Goal: Task Accomplishment & Management: Complete application form

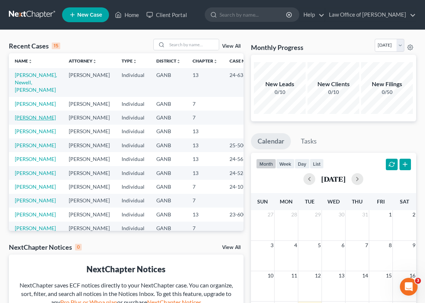
click at [22, 118] on link "[PERSON_NAME]" at bounding box center [35, 117] width 41 height 6
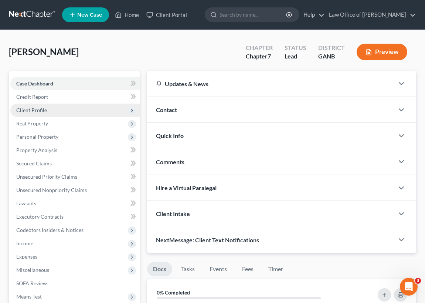
click at [31, 108] on span "Client Profile" at bounding box center [31, 110] width 31 height 6
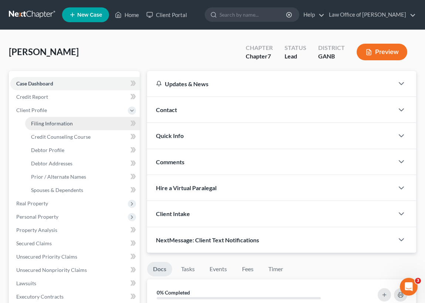
click at [55, 123] on span "Filing Information" at bounding box center [52, 123] width 42 height 6
select select "1"
select select "0"
select select "10"
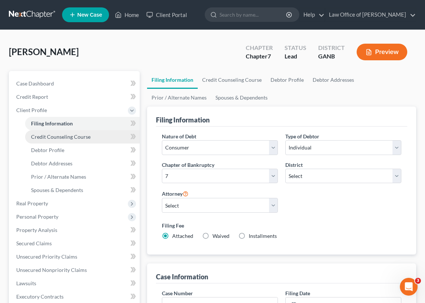
click at [65, 136] on span "Credit Counseling Course" at bounding box center [61, 136] width 60 height 6
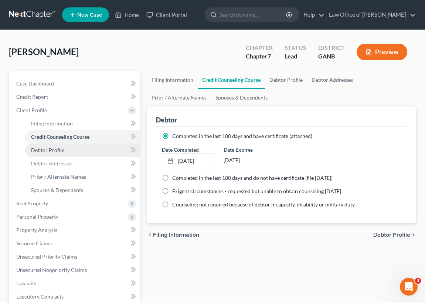
click at [62, 150] on span "Debtor Profile" at bounding box center [47, 150] width 33 height 6
select select "0"
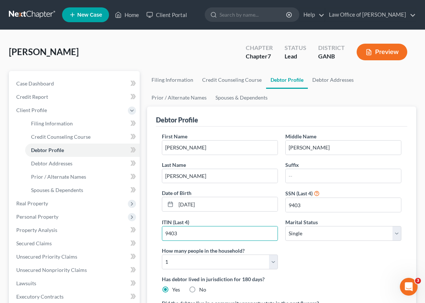
drag, startPoint x: 180, startPoint y: 232, endPoint x: 148, endPoint y: 231, distance: 31.4
click at [148, 231] on div "Debtor Profile First Name Luke Middle Name Alan Last Name Stumbo Suffix Date of…" at bounding box center [281, 234] width 269 height 257
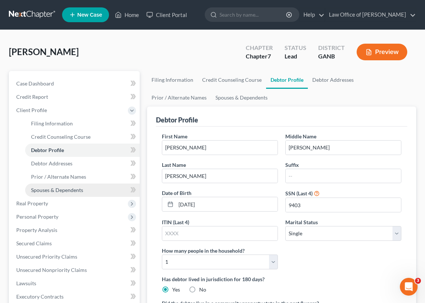
click at [80, 190] on span "Spouses & Dependents" at bounding box center [57, 190] width 52 height 6
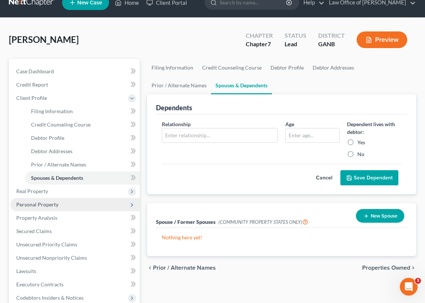
scroll to position [33, 0]
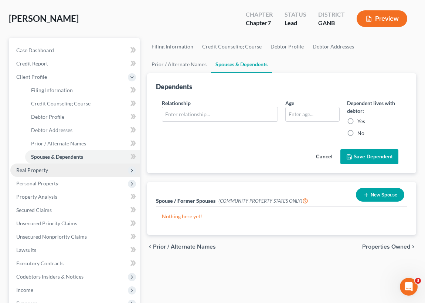
click at [37, 167] on span "Real Property" at bounding box center [32, 170] width 32 height 6
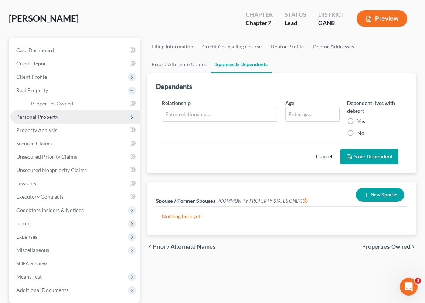
click at [51, 115] on span "Personal Property" at bounding box center [37, 116] width 42 height 6
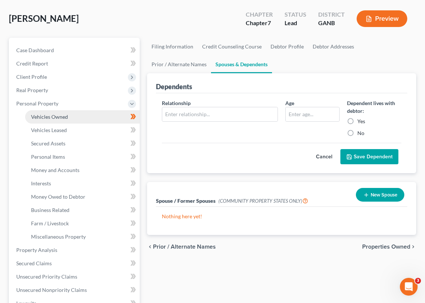
click at [59, 115] on span "Vehicles Owned" at bounding box center [49, 116] width 37 height 6
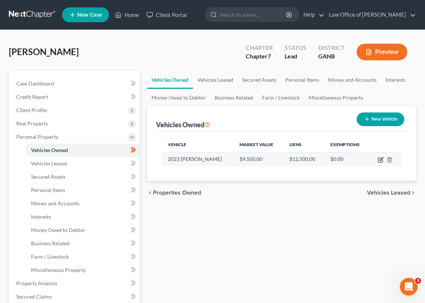
click at [381, 159] on icon "button" at bounding box center [381, 158] width 3 height 3
select select "0"
select select "3"
select select "0"
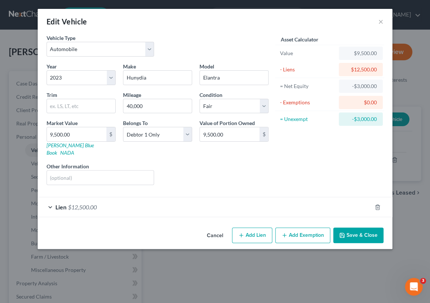
click at [355, 227] on button "Save & Close" at bounding box center [358, 235] width 50 height 16
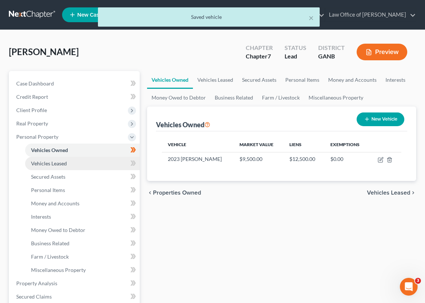
click at [59, 163] on span "Vehicles Leased" at bounding box center [49, 163] width 36 height 6
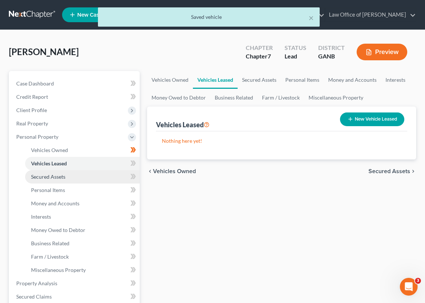
click at [59, 177] on span "Secured Assets" at bounding box center [48, 176] width 34 height 6
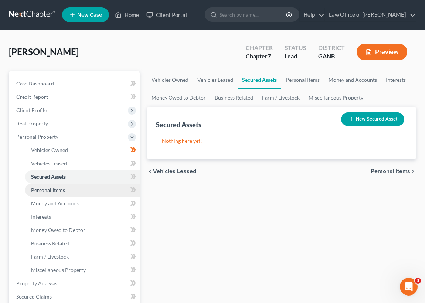
click at [61, 188] on span "Personal Items" at bounding box center [48, 190] width 34 height 6
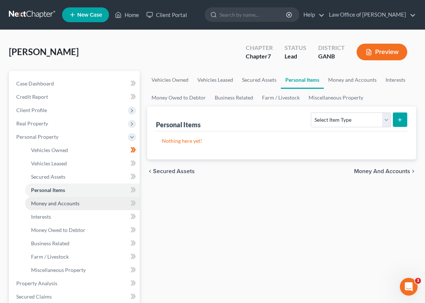
click at [74, 202] on span "Money and Accounts" at bounding box center [55, 203] width 48 height 6
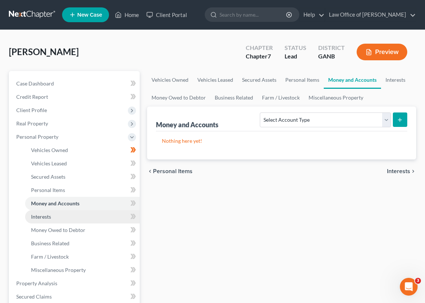
click at [55, 216] on link "Interests" at bounding box center [82, 216] width 115 height 13
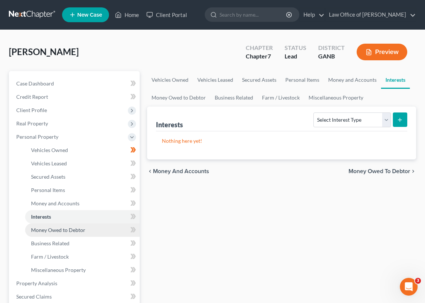
click at [67, 233] on link "Money Owed to Debtor" at bounding box center [82, 229] width 115 height 13
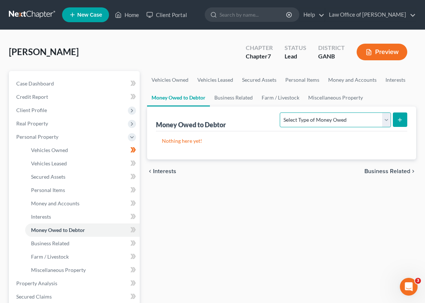
click at [384, 117] on select "Select Type of Money Owed Accounts Receivable Alimony Child Support Claims Agai…" at bounding box center [335, 119] width 111 height 15
click at [203, 187] on div "Vehicles Owned Vehicles Leased Secured Assets Personal Items Money and Accounts…" at bounding box center [281, 284] width 276 height 427
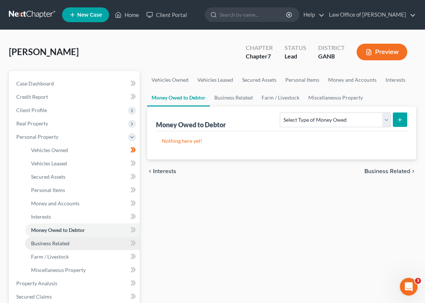
click at [71, 242] on link "Business Related" at bounding box center [82, 243] width 115 height 13
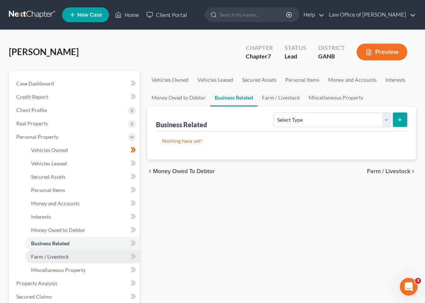
click at [63, 255] on span "Farm / Livestock" at bounding box center [50, 256] width 38 height 6
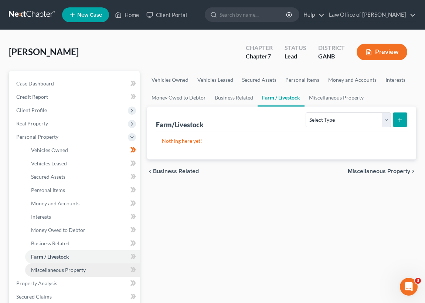
click at [75, 269] on span "Miscellaneous Property" at bounding box center [58, 269] width 55 height 6
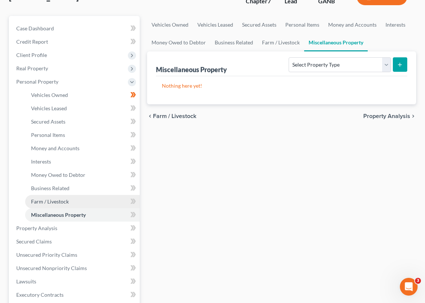
scroll to position [67, 0]
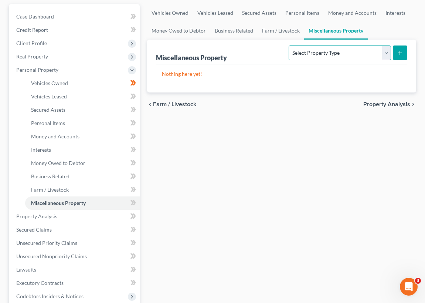
click at [388, 52] on select "Select Property Type Assigned for Creditor Benefit Within 1 Year Holding for An…" at bounding box center [340, 52] width 102 height 15
click at [258, 54] on div "Miscellaneous Property Select Property Type Assigned for Creditor Benefit Withi…" at bounding box center [281, 52] width 251 height 25
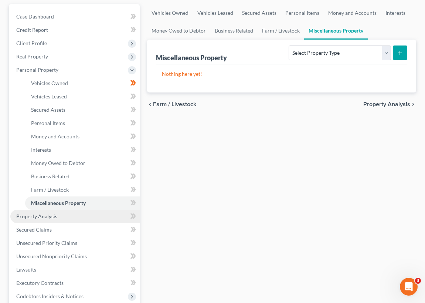
click at [54, 215] on span "Property Analysis" at bounding box center [36, 216] width 41 height 6
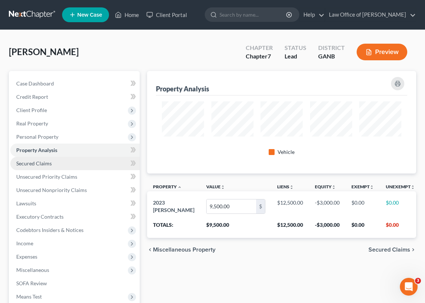
click at [44, 161] on span "Secured Claims" at bounding box center [33, 163] width 35 height 6
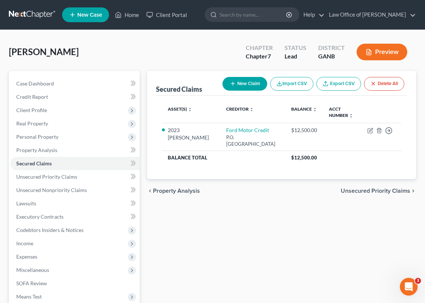
click at [10, 157] on link "Secured Claims" at bounding box center [74, 163] width 129 height 13
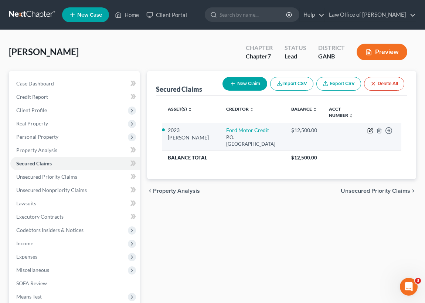
click at [371, 129] on icon "button" at bounding box center [370, 129] width 3 height 3
select select "10"
select select "0"
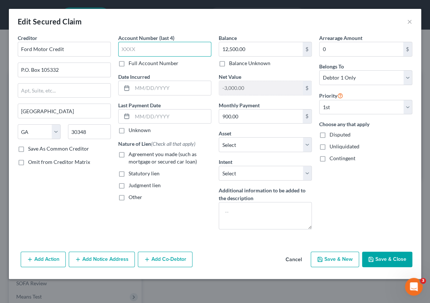
click at [120, 47] on input "text" at bounding box center [164, 49] width 93 height 15
type input "6201"
drag, startPoint x: 142, startPoint y: 50, endPoint x: 79, endPoint y: 43, distance: 63.5
click at [81, 44] on div "Creditor * Ford Motor Credit P.O. Box 105332 Atlanta State AL AK AR AZ CA CO CT…" at bounding box center [215, 134] width 402 height 201
type input "9893"
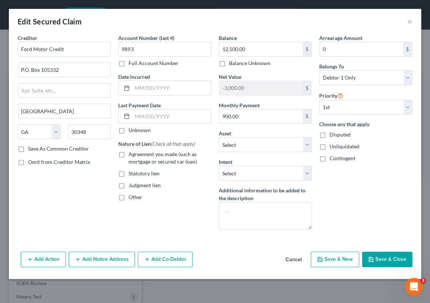
click at [129, 62] on label "Full Account Number" at bounding box center [154, 63] width 50 height 7
click at [132, 62] on input "Full Account Number" at bounding box center [134, 62] width 5 height 5
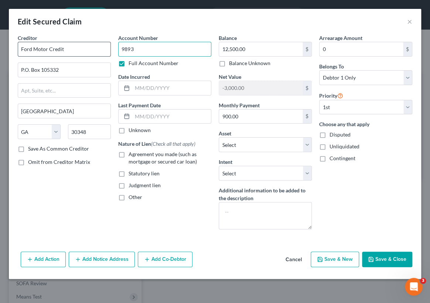
drag, startPoint x: 136, startPoint y: 48, endPoint x: 101, endPoint y: 48, distance: 34.7
click at [103, 48] on div "Creditor * Ford Motor Credit P.O. Box 105332 Atlanta State AL AK AR AZ CA CO CT…" at bounding box center [215, 134] width 402 height 201
type input "6201031739893"
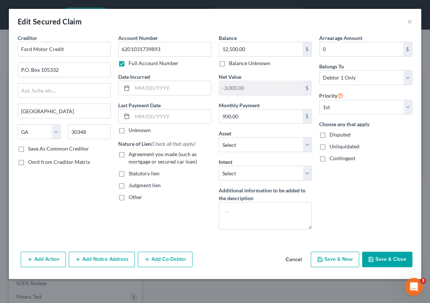
click at [129, 130] on label "Unknown" at bounding box center [140, 129] width 22 height 7
click at [132, 130] on input "Unknown" at bounding box center [134, 128] width 5 height 5
checkbox input "true"
drag, startPoint x: 63, startPoint y: 49, endPoint x: 0, endPoint y: 49, distance: 63.2
click at [0, 50] on div "Edit Secured Claim × Creditor * Ford Motor Credit P.O. Box 105332 Atlanta State…" at bounding box center [215, 151] width 430 height 303
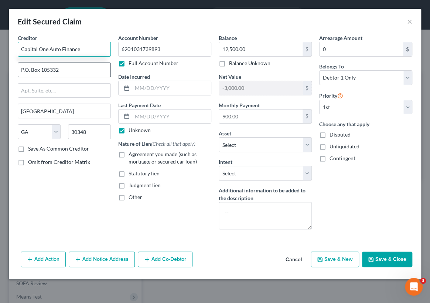
type input "Capital One Auto Finance"
drag, startPoint x: 62, startPoint y: 70, endPoint x: 0, endPoint y: 65, distance: 62.7
click at [0, 65] on div "Edit Secured Claim × Creditor * Capital One Auto Finance P.O. Box 105332 Atlant…" at bounding box center [215, 151] width 430 height 303
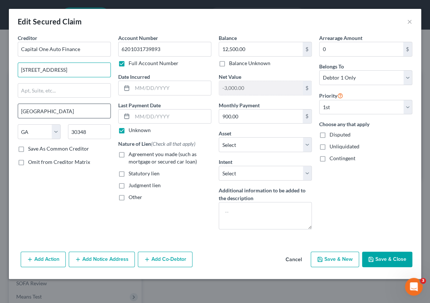
type input "7933 Preston Road"
drag, startPoint x: 40, startPoint y: 112, endPoint x: 0, endPoint y: 111, distance: 39.9
click at [0, 112] on div "Edit Secured Claim × Creditor * Capital One Auto Finance 7933 Preston Road Atla…" at bounding box center [215, 151] width 430 height 303
type input "Plano"
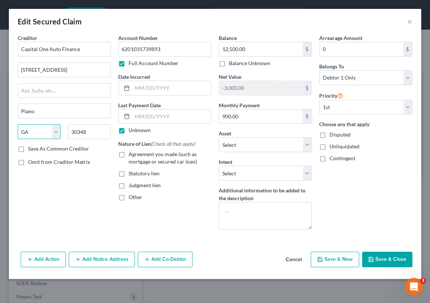
click at [55, 130] on select "State AL AK AR AZ CA CO CT DE DC FL GA GU HI ID IL IN IA KS KY LA ME MD MA MI M…" at bounding box center [39, 131] width 43 height 15
select select "45"
click at [18, 124] on select "State AL AK AR AZ CA CO CT DE DC FL GA GU HI ID IL IN IA KS KY LA ME MD MA MI M…" at bounding box center [39, 131] width 43 height 15
drag, startPoint x: 87, startPoint y: 132, endPoint x: 31, endPoint y: 124, distance: 57.2
click at [31, 124] on div "State AL AK AR AZ CA CO CT DE DC FL GA GU HI ID IL IN IA KS KY LA ME MD MA MI M…" at bounding box center [64, 134] width 101 height 21
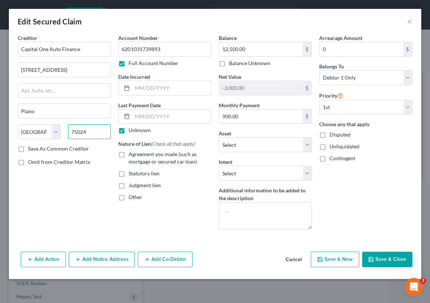
type input "75024"
click at [28, 148] on label "Save As Common Creditor" at bounding box center [58, 148] width 61 height 7
click at [31, 148] on input "Save As Common Creditor" at bounding box center [33, 147] width 5 height 5
click at [306, 170] on select "Select Surrender Redeem Reaffirm Avoid Other" at bounding box center [265, 173] width 93 height 15
click at [246, 173] on select "Select Surrender Redeem Reaffirm Avoid Other" at bounding box center [265, 173] width 93 height 15
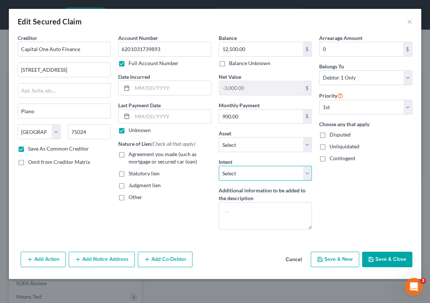
click at [308, 173] on select "Select Surrender Redeem Reaffirm Avoid Other" at bounding box center [265, 173] width 93 height 15
click at [219, 166] on select "Select Surrender Redeem Reaffirm Avoid Other" at bounding box center [265, 173] width 93 height 15
click at [380, 259] on button "Save & Close" at bounding box center [387, 259] width 50 height 16
checkbox input "false"
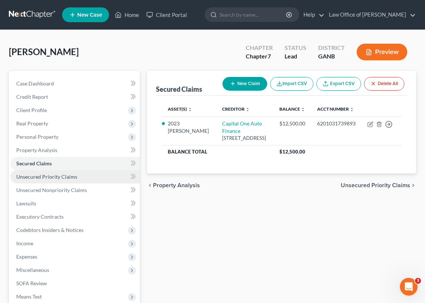
click at [45, 176] on span "Unsecured Priority Claims" at bounding box center [46, 176] width 61 height 6
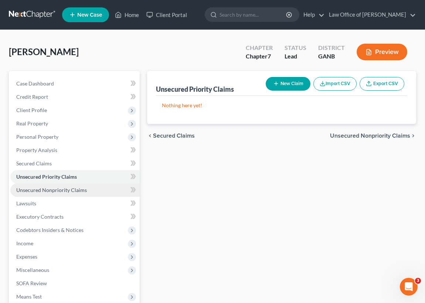
click at [44, 189] on span "Unsecured Nonpriority Claims" at bounding box center [51, 190] width 71 height 6
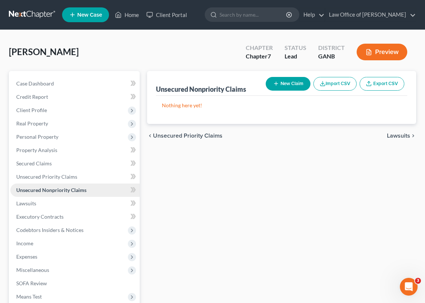
click at [60, 188] on span "Unsecured Nonpriority Claims" at bounding box center [51, 190] width 70 height 6
click at [289, 81] on button "New Claim" at bounding box center [288, 84] width 45 height 14
select select "0"
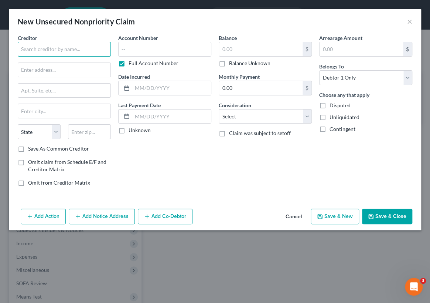
click at [23, 49] on input "text" at bounding box center [64, 49] width 93 height 15
type input "[PERSON_NAME], INC"
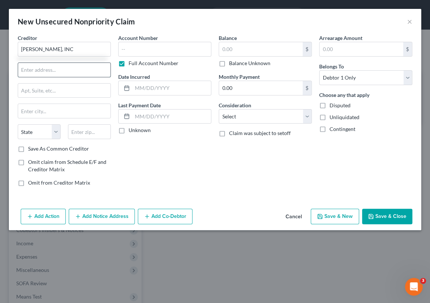
click at [25, 68] on input "text" at bounding box center [64, 70] width 92 height 14
type input "352 Langshire Dr"
drag, startPoint x: 56, startPoint y: 130, endPoint x: 50, endPoint y: 137, distance: 9.5
click at [56, 130] on select "State AL AK AR AZ CA CO CT DE DC FL GA GU HI ID IL IN IA KS KY LA ME MD MA MI M…" at bounding box center [39, 131] width 43 height 15
select select "10"
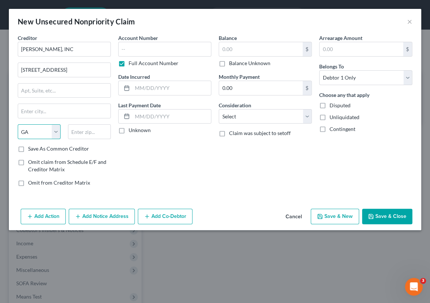
click at [18, 124] on select "State AL AK AR AZ CA CO CT DE DC FL GA GU HI ID IL IN IA KS KY LA ME MD MA MI M…" at bounding box center [39, 131] width 43 height 15
click at [73, 130] on input "text" at bounding box center [89, 131] width 43 height 15
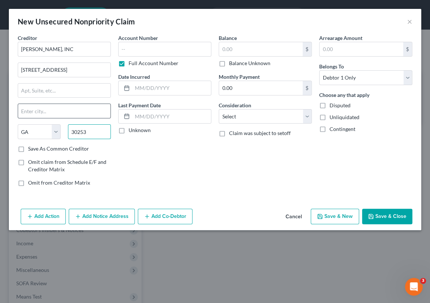
type input "30253"
click at [24, 111] on input "text" at bounding box center [64, 111] width 92 height 14
click at [30, 110] on input "Mcdonough" at bounding box center [64, 111] width 92 height 14
type input "McDonough"
click at [28, 147] on label "Save As Common Creditor" at bounding box center [58, 148] width 61 height 7
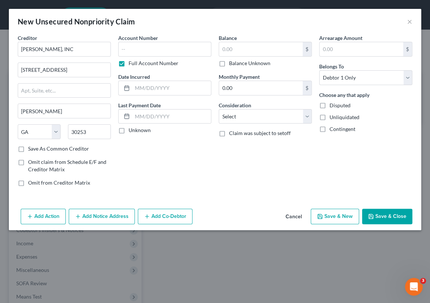
click at [31, 147] on input "Save As Common Creditor" at bounding box center [33, 147] width 5 height 5
checkbox input "true"
click at [122, 50] on input "text" at bounding box center [164, 49] width 93 height 15
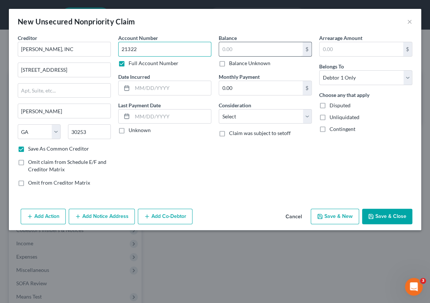
type input "21322"
click at [223, 49] on input "text" at bounding box center [261, 49] width 84 height 14
type input "204.08"
click at [129, 130] on label "Unknown" at bounding box center [140, 129] width 22 height 7
click at [132, 130] on input "Unknown" at bounding box center [134, 128] width 5 height 5
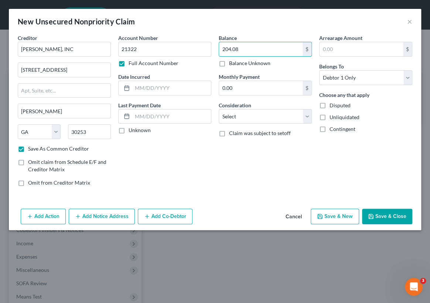
checkbox input "true"
click at [342, 214] on button "Save & New" at bounding box center [335, 216] width 48 height 16
select select "0"
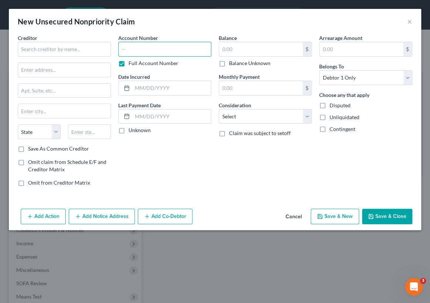
click at [122, 49] on input "text" at bounding box center [164, 49] width 93 height 15
type input "216972940010003"
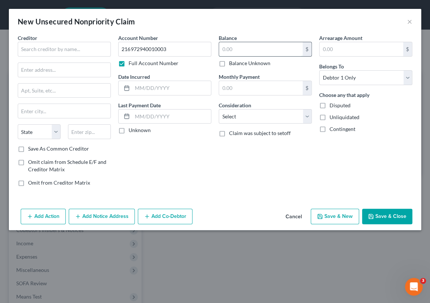
click at [222, 49] on input "text" at bounding box center [261, 49] width 84 height 14
type input "342.45"
click at [129, 130] on label "Unknown" at bounding box center [140, 129] width 22 height 7
click at [132, 130] on input "Unknown" at bounding box center [134, 128] width 5 height 5
checkbox input "true"
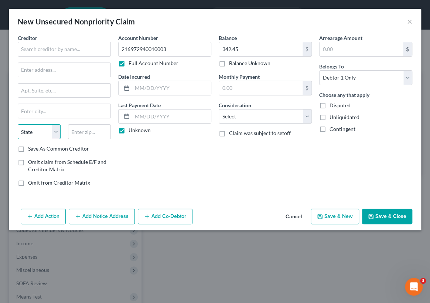
click at [58, 131] on select "State AL AK AR AZ CA CO CT DE DC FL GA GU HI ID IL IN IA KS KY LA ME MD MA MI M…" at bounding box center [39, 131] width 43 height 15
select select "14"
click at [18, 124] on select "State AL AK AR AZ CA CO CT DE DC FL GA GU HI ID IL IN IA KS KY LA ME MD MA MI M…" at bounding box center [39, 131] width 43 height 15
click at [72, 132] on input "text" at bounding box center [89, 131] width 43 height 15
type input "60197"
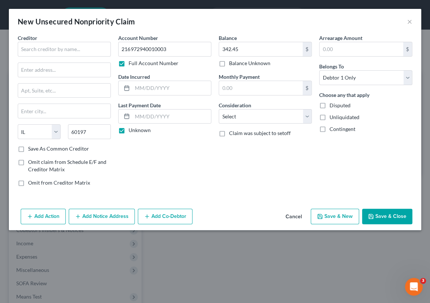
click at [28, 148] on label "Save As Common Creditor" at bounding box center [58, 148] width 61 height 7
click at [31, 148] on input "Save As Common Creditor" at bounding box center [33, 147] width 5 height 5
checkbox input "true"
type input "Carol Stream"
click at [24, 48] on input "text" at bounding box center [64, 49] width 93 height 15
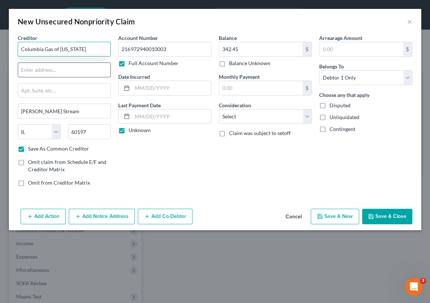
type input "Columbia Gas of [US_STATE]"
click at [26, 70] on input "text" at bounding box center [64, 70] width 92 height 14
type input "PO Box 4629"
click at [336, 217] on button "Save & New" at bounding box center [335, 216] width 48 height 16
select select "0"
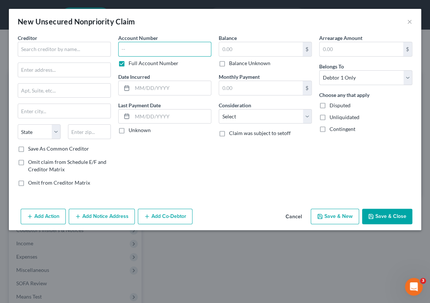
click at [121, 49] on input "text" at bounding box center [164, 49] width 93 height 15
type input "4"
type input "534300519483"
click at [129, 130] on label "Unknown" at bounding box center [140, 129] width 22 height 7
click at [132, 130] on input "Unknown" at bounding box center [134, 128] width 5 height 5
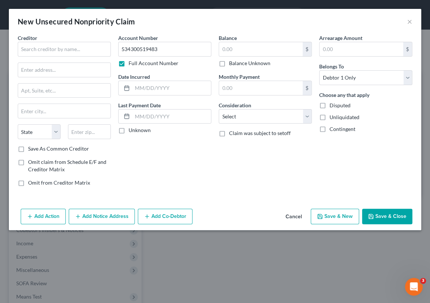
checkbox input "true"
click at [222, 47] on input "text" at bounding box center [261, 49] width 84 height 14
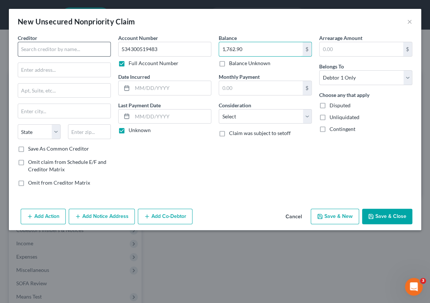
type input "1,762.90"
click at [20, 49] on input "text" at bounding box center [64, 49] width 93 height 15
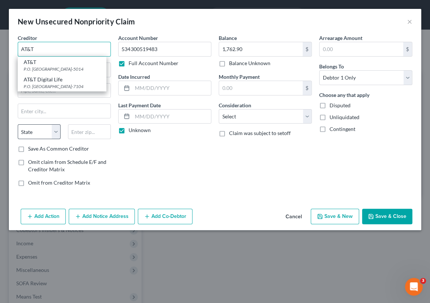
type input "AT&T"
click at [54, 131] on select "State AL AK AR AZ CA CO CT DE DC FL GA GU HI ID IL IN IA KS KY LA ME MD MA MI M…" at bounding box center [39, 131] width 43 height 15
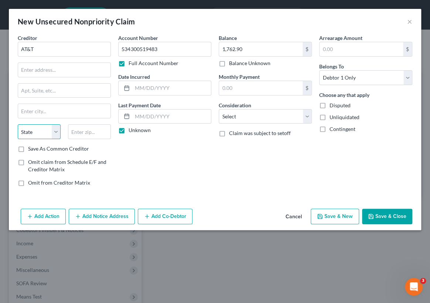
select select "23"
click at [18, 124] on select "State AL AK AR AZ CA CO CT DE DC FL GA GU HI ID IL IN IA KS KY LA ME MD MA MI M…" at bounding box center [39, 131] width 43 height 15
click at [74, 130] on input "text" at bounding box center [89, 131] width 43 height 15
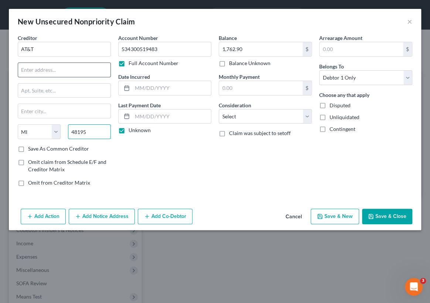
type input "48195"
type input "Southgate"
click at [23, 69] on input "text" at bounding box center [64, 70] width 92 height 14
type input "PO Box 2171"
click at [28, 147] on label "Save As Common Creditor" at bounding box center [58, 148] width 61 height 7
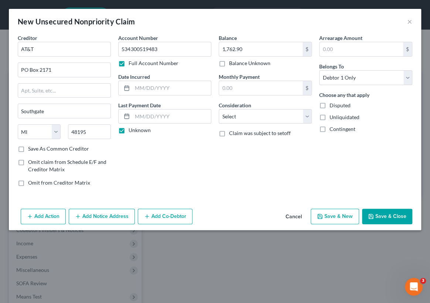
click at [31, 147] on input "Save As Common Creditor" at bounding box center [33, 147] width 5 height 5
checkbox input "true"
click at [332, 214] on button "Save & New" at bounding box center [335, 216] width 48 height 16
select select "0"
click at [377, 214] on button "Save & Close" at bounding box center [387, 216] width 50 height 16
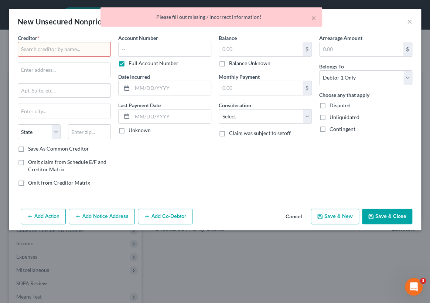
click at [294, 214] on button "Cancel" at bounding box center [294, 216] width 28 height 15
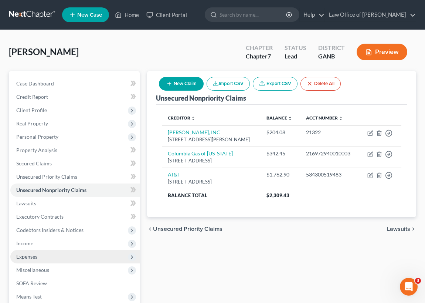
click at [29, 255] on span "Expenses" at bounding box center [26, 256] width 21 height 6
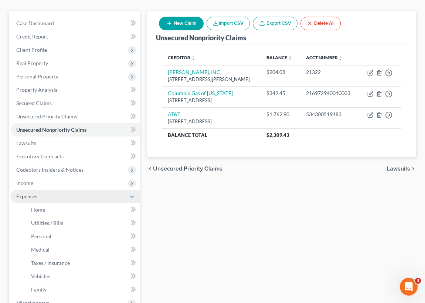
scroll to position [67, 0]
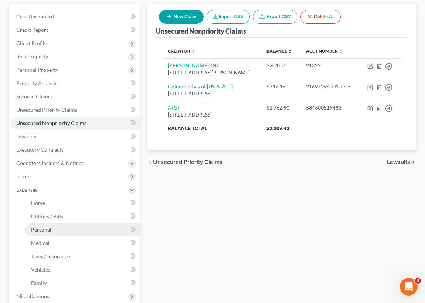
click at [53, 229] on link "Personal" at bounding box center [82, 229] width 115 height 13
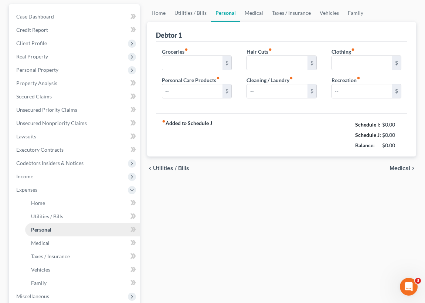
scroll to position [34, 0]
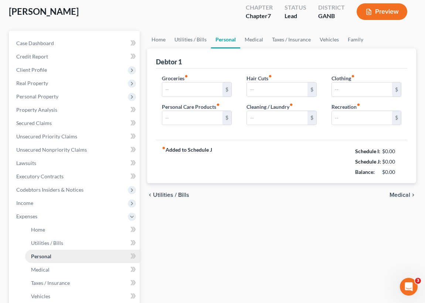
type input "0.00"
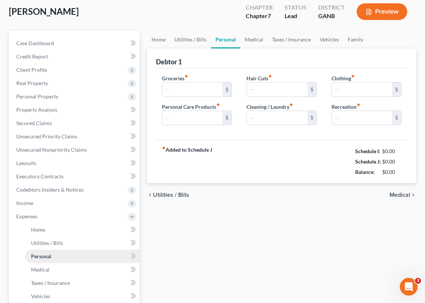
type input "0.00"
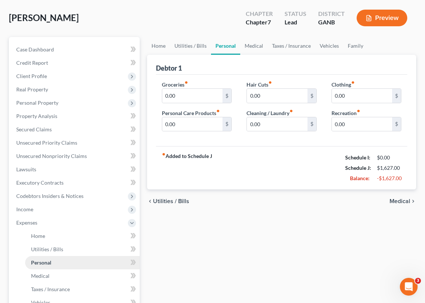
scroll to position [0, 0]
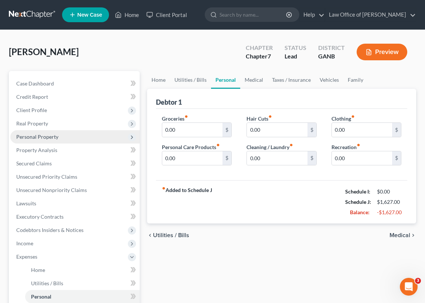
click at [40, 135] on span "Personal Property" at bounding box center [37, 136] width 42 height 6
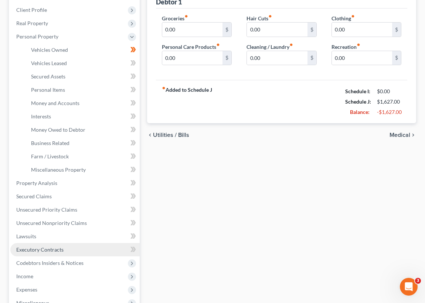
scroll to position [101, 0]
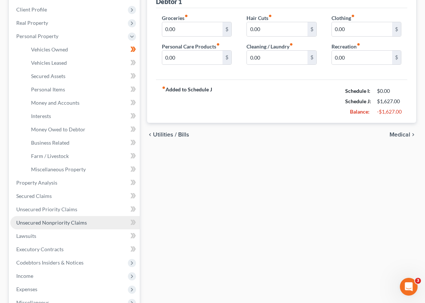
click at [55, 222] on span "Unsecured Nonpriority Claims" at bounding box center [51, 222] width 71 height 6
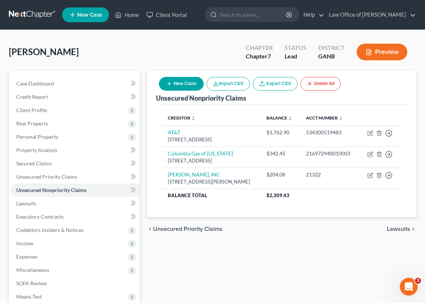
click at [183, 82] on button "New Claim" at bounding box center [181, 84] width 45 height 14
select select "0"
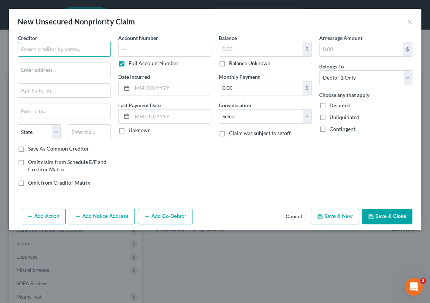
click at [33, 54] on input "text" at bounding box center [64, 49] width 93 height 15
type input "C"
type input "FMS Inc."
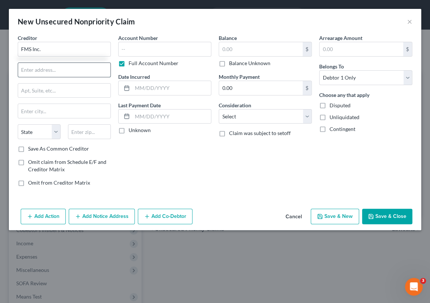
click at [22, 67] on input "text" at bounding box center [64, 70] width 92 height 14
type input "PO Box 707600"
click at [52, 133] on select "State AL AK AR AZ CA CO CT DE DC FL GA GU HI ID IL IN IA KS KY LA ME MD MA MI M…" at bounding box center [39, 131] width 43 height 15
click at [50, 130] on select "State AL AK AR AZ CA CO CT DE DC FL GA GU HI ID IL IN IA KS KY LA ME MD MA MI M…" at bounding box center [39, 131] width 43 height 15
select select "37"
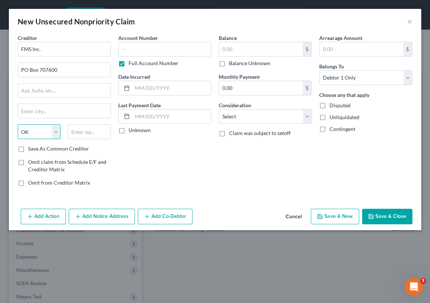
click at [18, 124] on select "State AL AK AR AZ CA CO CT DE DC FL GA GU HI ID IL IN IA KS KY LA ME MD MA MI M…" at bounding box center [39, 131] width 43 height 15
click at [74, 129] on input "text" at bounding box center [89, 131] width 43 height 15
type input "74170"
type input "Tulsa"
click at [28, 148] on label "Save As Common Creditor" at bounding box center [58, 148] width 61 height 7
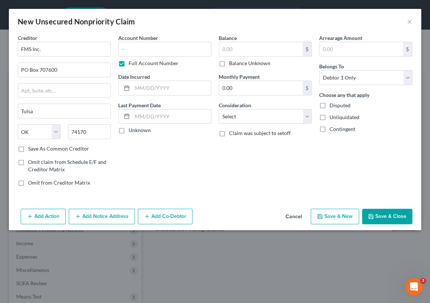
click at [31, 148] on input "Save As Common Creditor" at bounding box center [33, 147] width 5 height 5
checkbox input "true"
click at [122, 48] on input "text" at bounding box center [164, 49] width 93 height 15
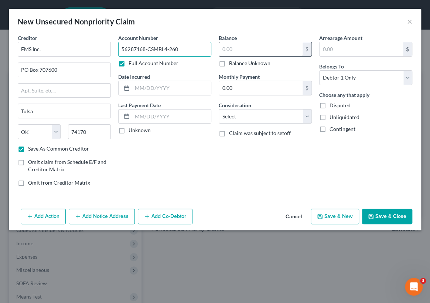
type input "56287168-CSMBL4-260"
click at [221, 47] on input "text" at bounding box center [261, 49] width 84 height 14
type input "624.78"
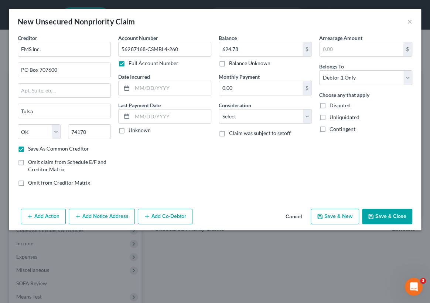
click at [129, 130] on label "Unknown" at bounding box center [140, 129] width 22 height 7
click at [132, 130] on input "Unknown" at bounding box center [134, 128] width 5 height 5
checkbox input "true"
click at [345, 217] on button "Save & New" at bounding box center [335, 216] width 48 height 16
select select "0"
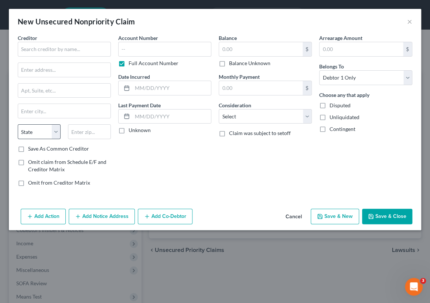
drag, startPoint x: 18, startPoint y: 146, endPoint x: 57, endPoint y: 129, distance: 42.0
click at [28, 146] on label "Save As Common Creditor" at bounding box center [58, 148] width 61 height 7
click at [31, 146] on input "Save As Common Creditor" at bounding box center [33, 147] width 5 height 5
checkbox input "true"
click at [55, 132] on select "State AL AK AR AZ CA CO CT DE DC FL GA GU HI ID IL IN IA KS KY LA ME MD MA MI M…" at bounding box center [39, 131] width 43 height 15
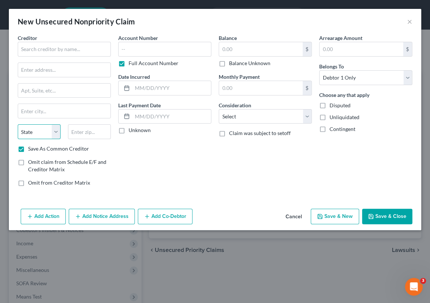
select select "37"
click at [18, 124] on select "State AL AK AR AZ CA CO CT DE DC FL GA GU HI ID IL IN IA KS KY LA ME MD MA MI M…" at bounding box center [39, 131] width 43 height 15
click at [71, 131] on input "text" at bounding box center [89, 131] width 43 height 15
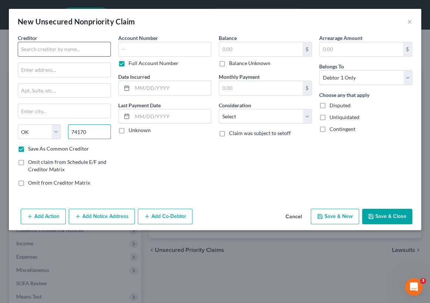
type input "74170"
type input "Tulsa"
click at [22, 49] on input "text" at bounding box center [64, 49] width 93 height 15
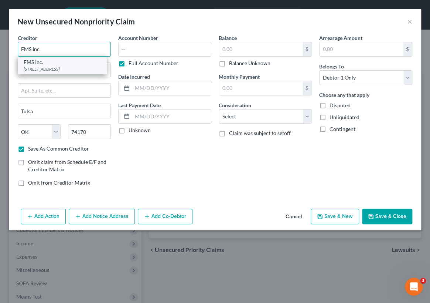
type input "FMS Inc."
click at [28, 69] on div "[STREET_ADDRESS]" at bounding box center [62, 69] width 77 height 6
type input "PO Box 707600"
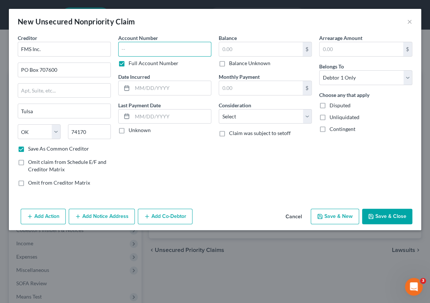
click at [122, 50] on input "text" at bounding box center [164, 49] width 93 height 15
type input "56286323-CSMBL4-260"
drag, startPoint x: 120, startPoint y: 129, endPoint x: 219, endPoint y: 69, distance: 115.5
click at [129, 129] on label "Unknown" at bounding box center [140, 129] width 22 height 7
click at [132, 129] on input "Unknown" at bounding box center [134, 128] width 5 height 5
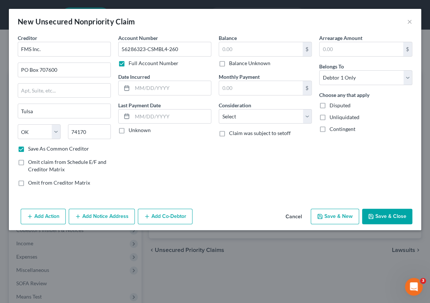
checkbox input "true"
click at [224, 50] on input "text" at bounding box center [261, 49] width 84 height 14
type input "324.90"
click at [340, 217] on button "Save & New" at bounding box center [335, 216] width 48 height 16
select select "0"
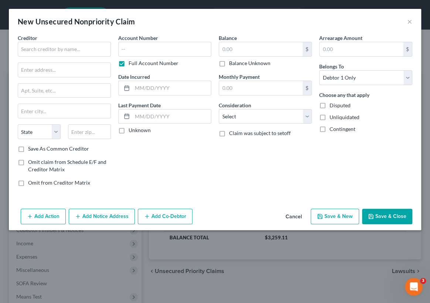
click at [28, 148] on label "Save As Common Creditor" at bounding box center [58, 148] width 61 height 7
click at [31, 148] on input "Save As Common Creditor" at bounding box center [33, 147] width 5 height 5
checkbox input "true"
click at [56, 130] on select "State AL AK AR AZ CA CO CT DE DC FL GA GU HI ID IL IN IA KS KY LA ME MD MA MI M…" at bounding box center [39, 131] width 43 height 15
select select "10"
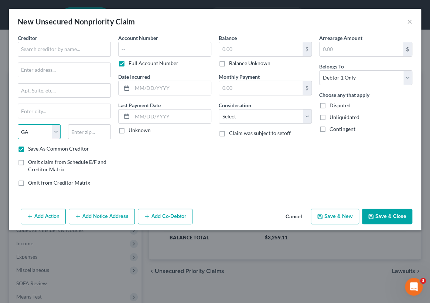
click at [18, 124] on select "State AL AK AR AZ CA CO CT DE DC FL GA GU HI ID IL IN IA KS KY LA ME MD MA MI M…" at bounding box center [39, 131] width 43 height 15
click at [71, 131] on input "text" at bounding box center [89, 131] width 43 height 15
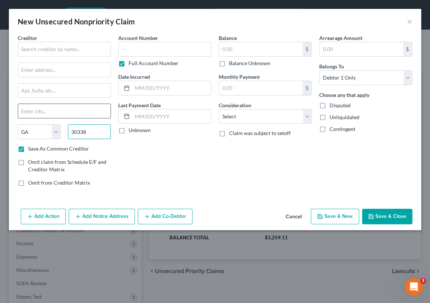
type input "30338"
click at [22, 108] on input "text" at bounding box center [64, 111] width 92 height 14
type input "Dunwoody"
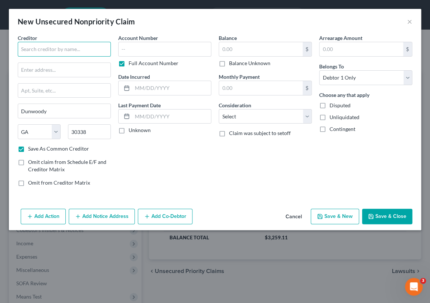
click at [22, 49] on input "text" at bounding box center [64, 49] width 93 height 15
type input "[GEOGRAPHIC_DATA]"
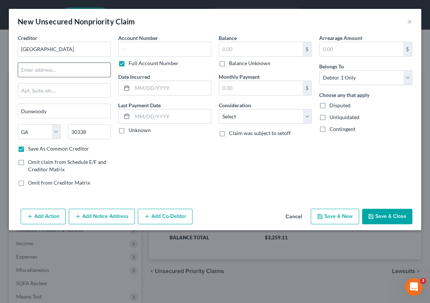
click at [22, 69] on input "text" at bounding box center [64, 70] width 92 height 14
type input "2151 Peachford Rd"
click at [121, 50] on input "text" at bounding box center [164, 49] width 93 height 15
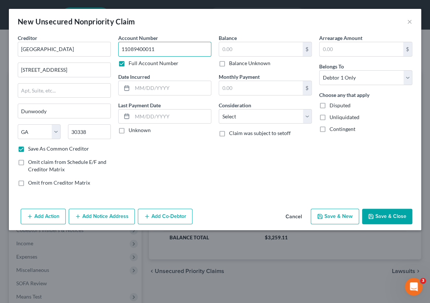
type input "11089400011"
click at [129, 130] on label "Unknown" at bounding box center [140, 129] width 22 height 7
click at [132, 130] on input "Unknown" at bounding box center [134, 128] width 5 height 5
checkbox input "true"
click at [222, 48] on input "text" at bounding box center [261, 49] width 84 height 14
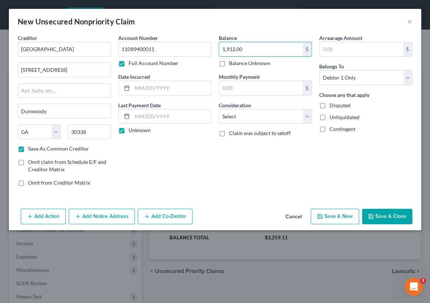
type input "1,912.00"
click at [340, 218] on button "Save & New" at bounding box center [335, 216] width 48 height 16
select select "0"
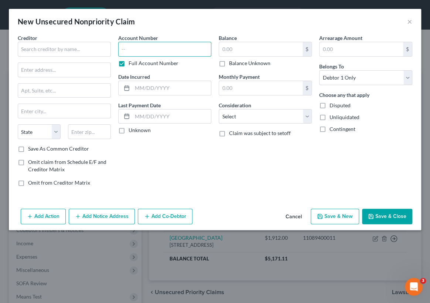
click at [120, 48] on input "text" at bounding box center [164, 49] width 93 height 15
type input "0130400036999"
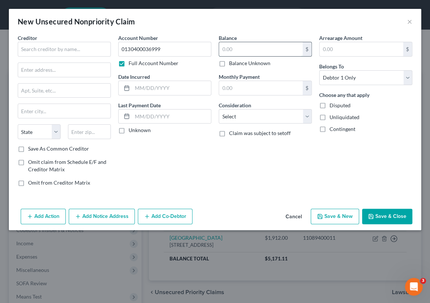
click at [222, 49] on input "text" at bounding box center [261, 49] width 84 height 14
type input "250.00"
click at [129, 131] on label "Unknown" at bounding box center [140, 129] width 22 height 7
click at [132, 131] on input "Unknown" at bounding box center [134, 128] width 5 height 5
checkbox input "true"
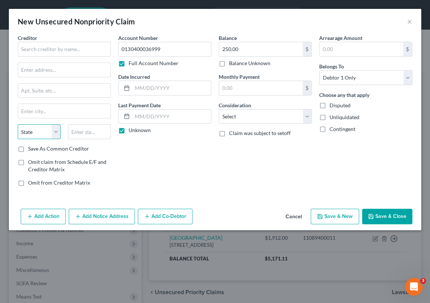
click at [55, 130] on select "State AL AK AR AZ CA CO CT DE DC FL GA GU HI ID IL IN IA KS KY LA ME MD MA MI M…" at bounding box center [39, 131] width 43 height 15
select select "10"
click at [18, 124] on select "State AL AK AR AZ CA CO CT DE DC FL GA GU HI ID IL IN IA KS KY LA ME MD MA MI M…" at bounding box center [39, 131] width 43 height 15
click at [73, 132] on input "text" at bounding box center [89, 131] width 43 height 15
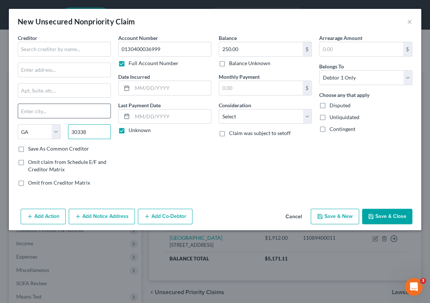
type input "30338"
click at [28, 111] on input "text" at bounding box center [64, 111] width 92 height 14
type input "Atlanta"
click at [29, 48] on input "text" at bounding box center [64, 49] width 93 height 15
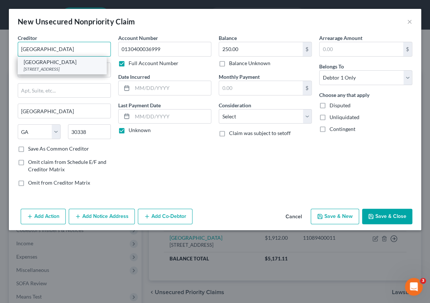
type input "[GEOGRAPHIC_DATA]"
click at [46, 68] on div "[STREET_ADDRESS]" at bounding box center [62, 69] width 77 height 6
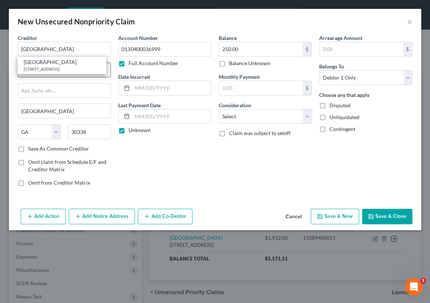
type input "2151 Peachford Rd"
type input "Dunwoody"
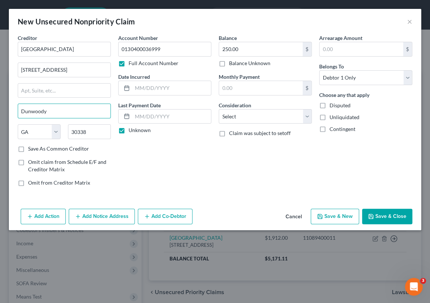
drag, startPoint x: 45, startPoint y: 110, endPoint x: 0, endPoint y: 105, distance: 45.0
click at [0, 107] on div "New Unsecured Nonpriority Claim × Creditor * Peachford Hospital 2151 Peachford …" at bounding box center [215, 151] width 430 height 303
click at [45, 112] on input "Atlanta" at bounding box center [64, 111] width 92 height 14
type input "Atlanta"
drag, startPoint x: 142, startPoint y: 181, endPoint x: 139, endPoint y: 181, distance: 3.7
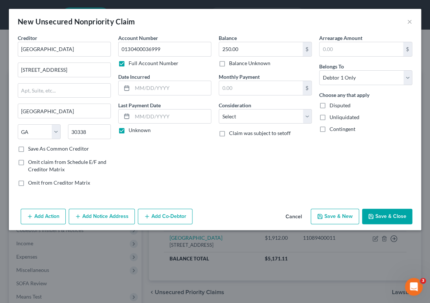
click at [143, 181] on div "Account Number 0130400036999 Full Account Number Date Incurred Last Payment Dat…" at bounding box center [165, 113] width 101 height 158
click at [28, 148] on label "Save As Common Creditor" at bounding box center [58, 148] width 61 height 7
click at [31, 148] on input "Save As Common Creditor" at bounding box center [33, 147] width 5 height 5
checkbox input "true"
click at [332, 215] on button "Save & New" at bounding box center [335, 216] width 48 height 16
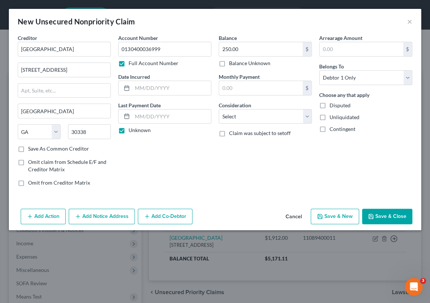
select select "0"
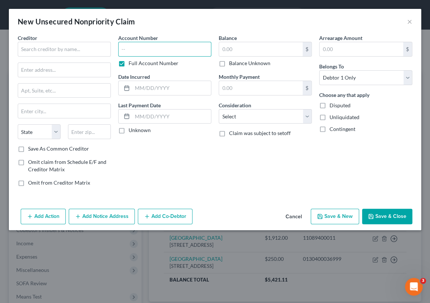
click at [121, 49] on input "text" at bounding box center [164, 49] width 93 height 15
type input "2069700017"
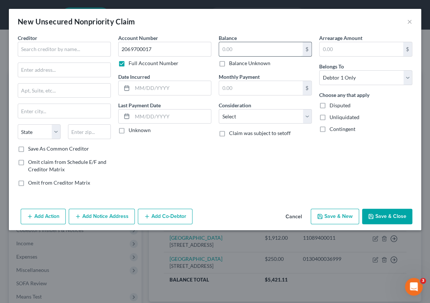
click at [222, 50] on input "text" at bounding box center [261, 49] width 84 height 14
type input "10,523.00"
click at [129, 129] on label "Unknown" at bounding box center [140, 129] width 22 height 7
click at [132, 129] on input "Unknown" at bounding box center [134, 128] width 5 height 5
checkbox input "true"
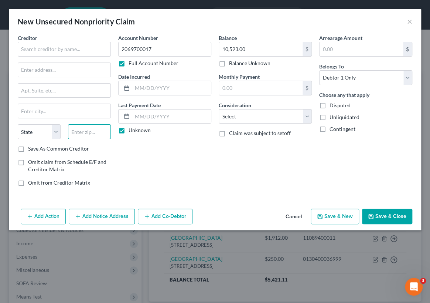
click at [72, 131] on input "text" at bounding box center [89, 131] width 43 height 15
type input "30349"
click at [54, 131] on select "State AL AK AR AZ CA CO CT DE DC FL GA GU HI ID IL IN IA KS KY LA ME MD MA MI M…" at bounding box center [39, 131] width 43 height 15
type input "Atlanta"
select select "10"
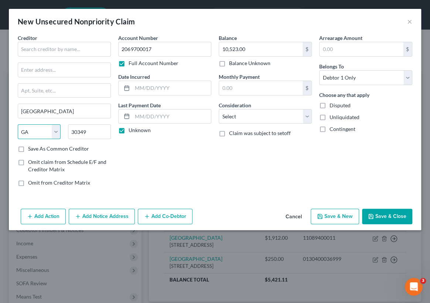
click at [18, 124] on select "State AL AK AR AZ CA CO CT DE DC FL GA GU HI ID IL IN IA KS KY LA ME MD MA MI M…" at bounding box center [39, 131] width 43 height 15
click at [28, 149] on label "Save As Common Creditor" at bounding box center [58, 148] width 61 height 7
click at [31, 149] on input "Save As Common Creditor" at bounding box center [33, 147] width 5 height 5
checkbox input "true"
click at [24, 48] on input "text" at bounding box center [64, 49] width 93 height 15
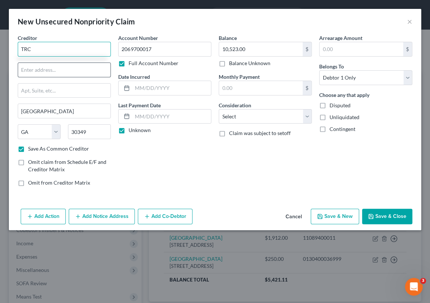
type input "TRC"
click at [24, 67] on input "text" at bounding box center [64, 70] width 92 height 14
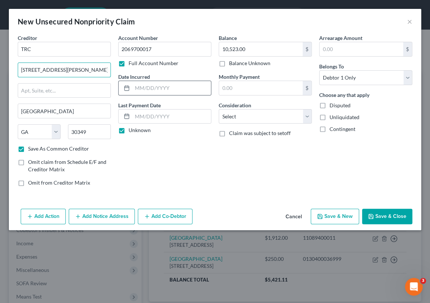
type input "5355 Hunter Rd"
click at [131, 87] on div at bounding box center [126, 88] width 14 height 14
click at [133, 86] on input "text" at bounding box center [171, 88] width 79 height 14
click at [140, 86] on input "06092025" at bounding box center [171, 88] width 79 height 14
click at [148, 88] on input "06/092025" at bounding box center [171, 88] width 79 height 14
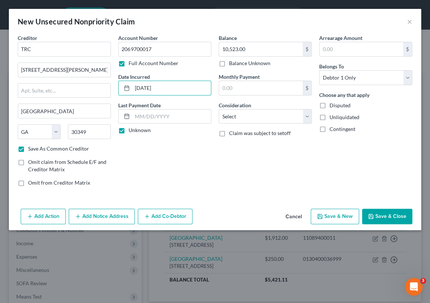
type input "06/09/2025"
click at [331, 215] on button "Save & New" at bounding box center [335, 216] width 48 height 16
select select "0"
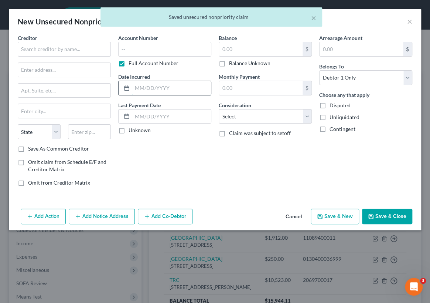
click at [133, 85] on input "text" at bounding box center [171, 88] width 79 height 14
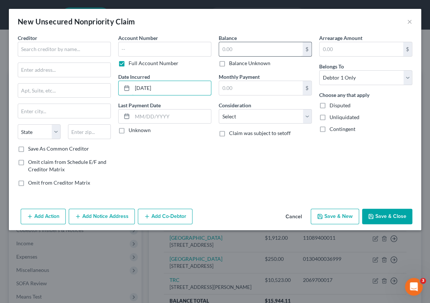
type input "06/30/2025"
click at [222, 47] on input "text" at bounding box center [261, 49] width 84 height 14
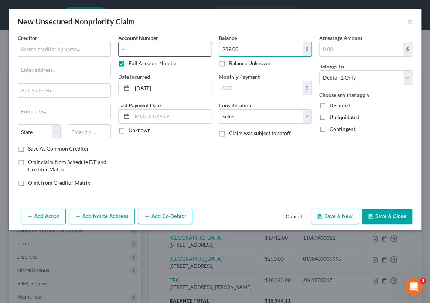
type input "289.00"
click at [122, 48] on input "text" at bounding box center [164, 49] width 93 height 15
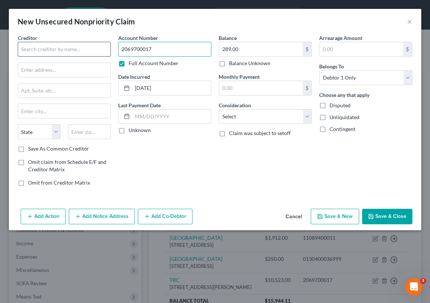
type input "2069700017"
click at [22, 50] on input "text" at bounding box center [64, 49] width 93 height 15
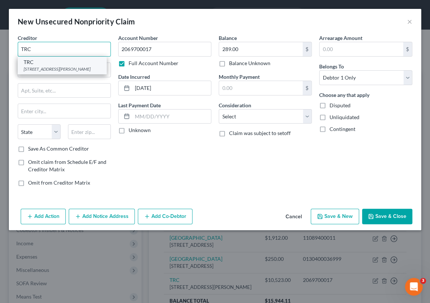
type input "TRC"
click at [30, 69] on div "[STREET_ADDRESS][PERSON_NAME]" at bounding box center [62, 69] width 77 height 6
type input "5355 Hunter Rd"
type input "Atlanta"
select select "10"
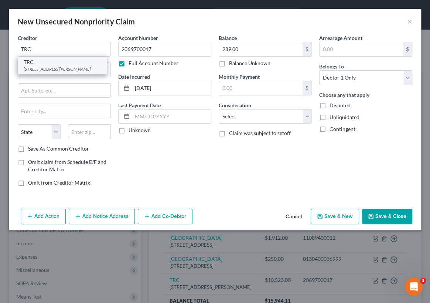
type input "30349"
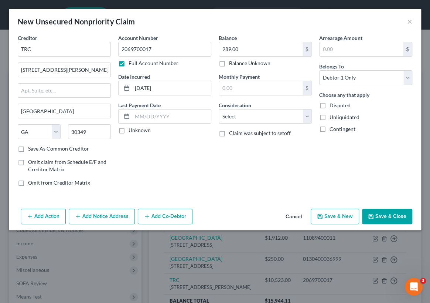
click at [28, 148] on label "Save As Common Creditor" at bounding box center [58, 148] width 61 height 7
click at [31, 148] on input "Save As Common Creditor" at bounding box center [33, 147] width 5 height 5
click at [333, 213] on button "Save & New" at bounding box center [335, 216] width 48 height 16
checkbox input "false"
select select "0"
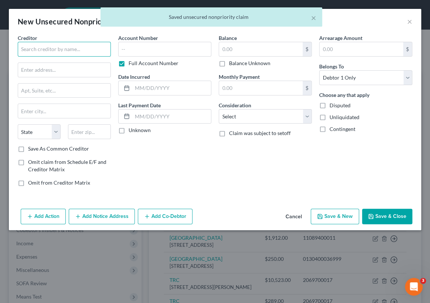
click at [20, 46] on input "text" at bounding box center [64, 49] width 93 height 15
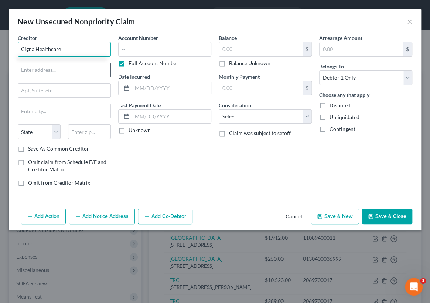
type input "Cigna Healthcare"
click at [23, 69] on input "text" at bounding box center [64, 70] width 92 height 14
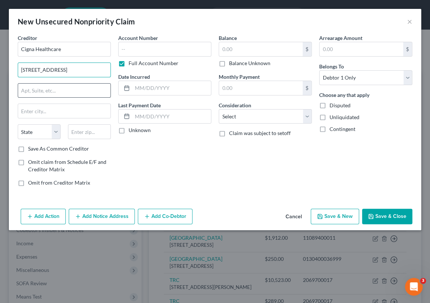
type input "222 W. Las Colinas Blvd"
click at [22, 89] on input "text" at bounding box center [64, 91] width 92 height 14
type input "Suite 1500 North Tower"
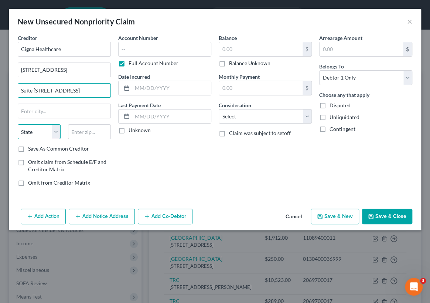
click at [56, 131] on select "State AL AK AR AZ CA CO CT DE DC FL GA GU HI ID IL IN IA KS KY LA ME MD MA MI M…" at bounding box center [39, 131] width 43 height 15
select select "45"
click at [18, 124] on select "State AL AK AR AZ CA CO CT DE DC FL GA GU HI ID IL IN IA KS KY LA ME MD MA MI M…" at bounding box center [39, 131] width 43 height 15
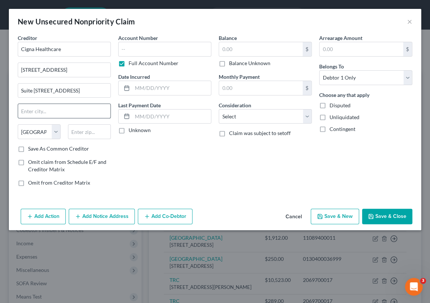
click at [27, 112] on input "text" at bounding box center [64, 111] width 92 height 14
type input "Irving"
click at [75, 132] on input "text" at bounding box center [89, 131] width 43 height 15
type input "75039"
click at [28, 150] on label "Save As Common Creditor" at bounding box center [58, 148] width 61 height 7
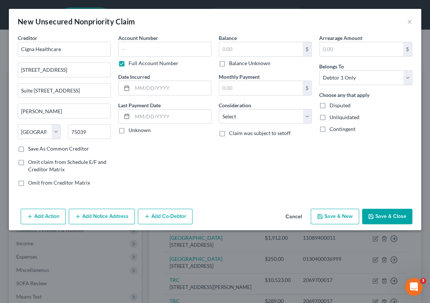
click at [31, 150] on input "Save As Common Creditor" at bounding box center [33, 147] width 5 height 5
checkbox input "true"
click at [222, 48] on input "text" at bounding box center [261, 49] width 84 height 14
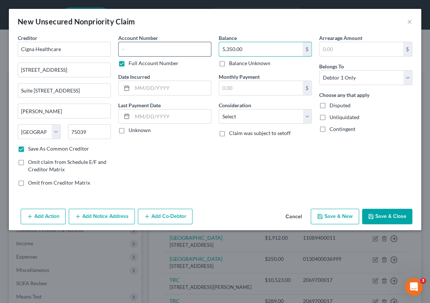
type input "5,350.00"
click at [123, 48] on input "text" at bounding box center [164, 49] width 93 height 15
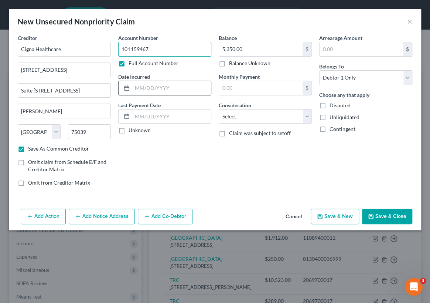
type input "101159467"
drag, startPoint x: 133, startPoint y: 86, endPoint x: 140, endPoint y: 93, distance: 9.9
click at [133, 86] on input "text" at bounding box center [171, 88] width 79 height 14
type input "05/19/2025"
click at [328, 214] on button "Save & New" at bounding box center [335, 216] width 48 height 16
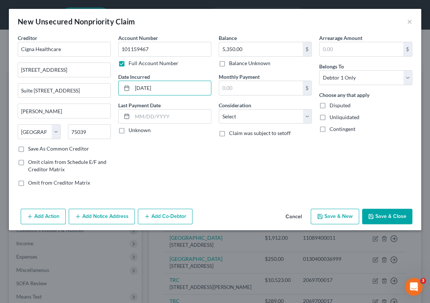
select select "0"
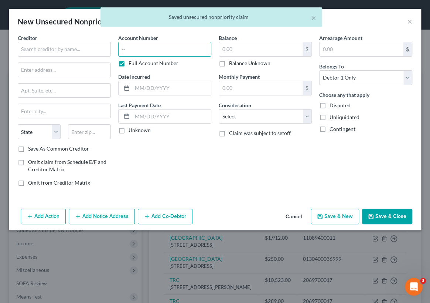
click at [122, 48] on input "text" at bounding box center [164, 49] width 93 height 15
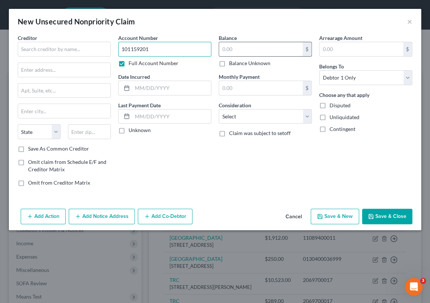
type input "101159201"
click at [222, 51] on input "text" at bounding box center [261, 49] width 84 height 14
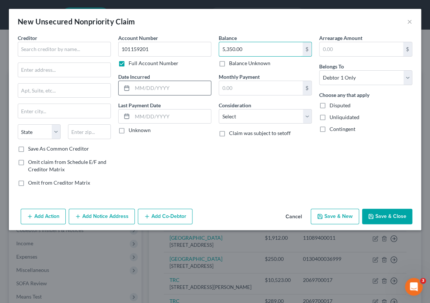
type input "5,350.00"
click at [130, 85] on div at bounding box center [126, 88] width 14 height 14
click at [135, 85] on input "text" at bounding box center [171, 88] width 79 height 14
type input "05/20/2025"
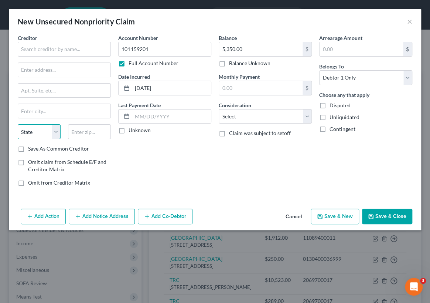
click at [56, 131] on select "State AL AK AR AZ CA CO CT DE DC FL GA GU HI ID IL IN IA KS KY LA ME MD MA MI M…" at bounding box center [39, 131] width 43 height 15
select select "45"
click at [18, 124] on select "State AL AK AR AZ CA CO CT DE DC FL GA GU HI ID IL IN IA KS KY LA ME MD MA MI M…" at bounding box center [39, 131] width 43 height 15
drag, startPoint x: 74, startPoint y: 130, endPoint x: 69, endPoint y: 134, distance: 6.4
click at [74, 130] on input "text" at bounding box center [89, 131] width 43 height 15
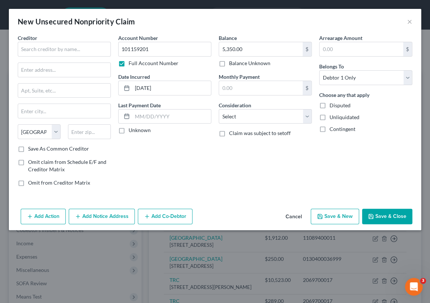
click at [28, 148] on label "Save As Common Creditor" at bounding box center [58, 148] width 61 height 7
click at [31, 148] on input "Save As Common Creditor" at bounding box center [33, 147] width 5 height 5
checkbox input "true"
click at [74, 130] on input "text" at bounding box center [89, 131] width 43 height 15
type input "75039"
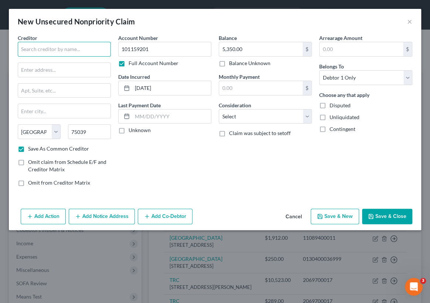
click at [26, 48] on input "text" at bounding box center [64, 49] width 93 height 15
type input "Irving"
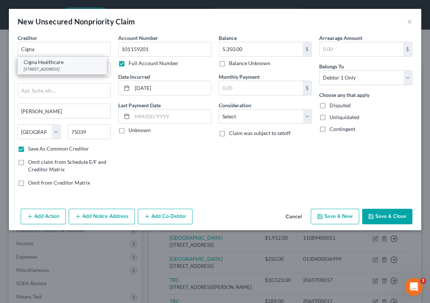
click at [37, 68] on div "[STREET_ADDRESS]" at bounding box center [62, 69] width 77 height 6
type input "Cigna Healthcare"
type input "222 W. Las Colinas Blvd"
type input "Suite 1500 North Tower"
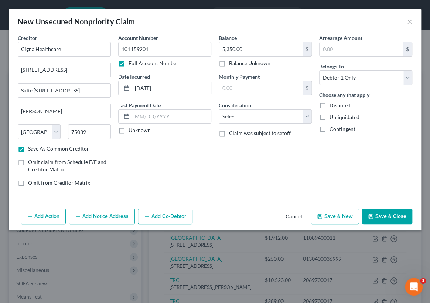
click at [339, 214] on button "Save & New" at bounding box center [335, 216] width 48 height 16
select select "0"
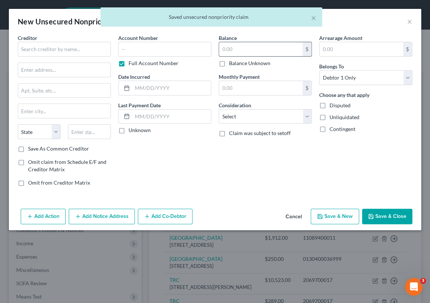
click at [224, 48] on input "text" at bounding box center [261, 49] width 84 height 14
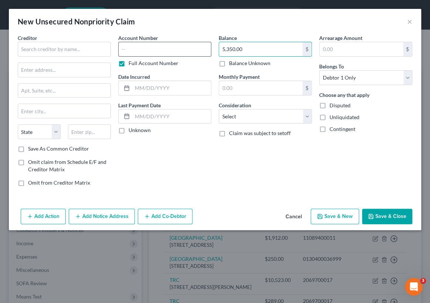
type input "5,350.00"
click at [123, 50] on input "text" at bounding box center [164, 49] width 93 height 15
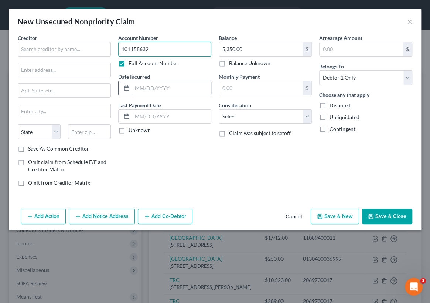
type input "101158632"
click at [139, 86] on input "text" at bounding box center [171, 88] width 79 height 14
type input "05/21/2025"
click at [54, 131] on select "State AL AK AR AZ CA CO CT DE DC FL GA GU HI ID IL IN IA KS KY LA ME MD MA MI M…" at bounding box center [39, 131] width 43 height 15
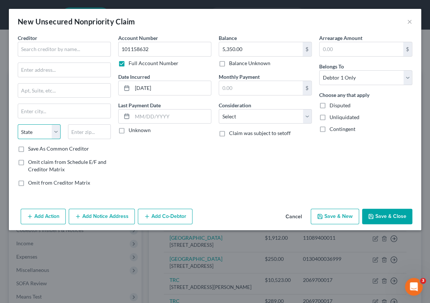
select select "45"
click at [18, 124] on select "State AL AK AR AZ CA CO CT DE DC FL GA GU HI ID IL IN IA KS KY LA ME MD MA MI M…" at bounding box center [39, 131] width 43 height 15
click at [23, 48] on input "text" at bounding box center [64, 49] width 93 height 15
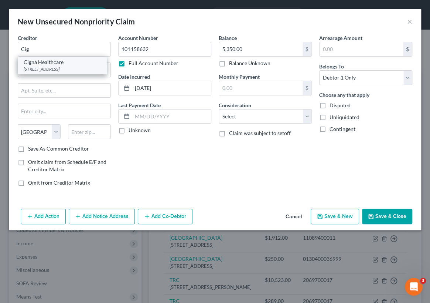
click at [64, 65] on div "Cigna Healthcare" at bounding box center [62, 61] width 77 height 7
type input "Cigna Healthcare"
type input "222 W. Las Colinas Blvd"
type input "Suite 1500 North Tower"
type input "Irving"
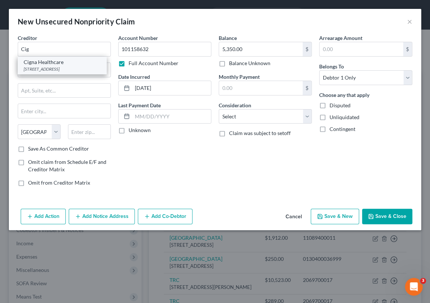
type input "75039"
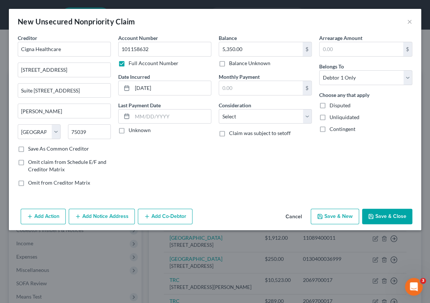
click at [28, 147] on label "Save As Common Creditor" at bounding box center [58, 148] width 61 height 7
click at [31, 147] on input "Save As Common Creditor" at bounding box center [33, 147] width 5 height 5
checkbox input "true"
click at [339, 214] on button "Save & New" at bounding box center [335, 216] width 48 height 16
select select "0"
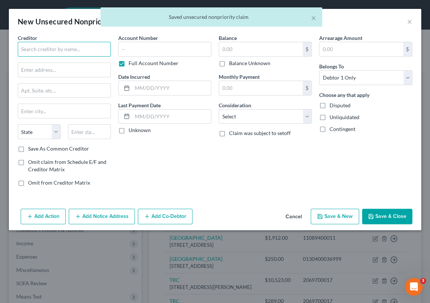
click at [24, 48] on input "text" at bounding box center [64, 49] width 93 height 15
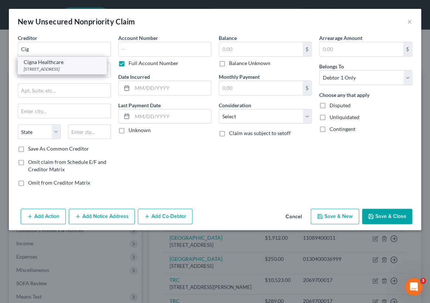
click at [43, 69] on div "[STREET_ADDRESS]" at bounding box center [62, 69] width 77 height 6
type input "Cigna Healthcare"
type input "222 W. Las Colinas Blvd"
type input "Suite 1500 North Tower"
type input "Irving"
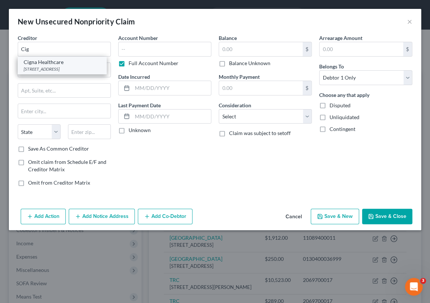
select select "45"
type input "75039"
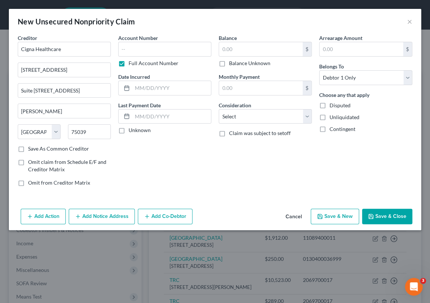
click at [28, 148] on label "Save As Common Creditor" at bounding box center [58, 148] width 61 height 7
click at [31, 148] on input "Save As Common Creditor" at bounding box center [33, 147] width 5 height 5
checkbox input "true"
click at [125, 47] on input "text" at bounding box center [164, 49] width 93 height 15
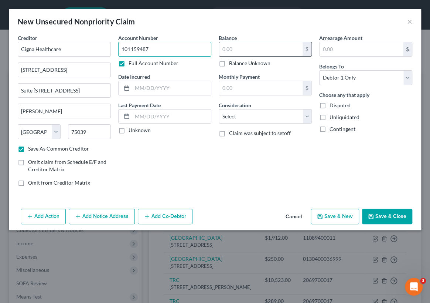
type input "101159487"
click at [222, 46] on input "text" at bounding box center [261, 49] width 84 height 14
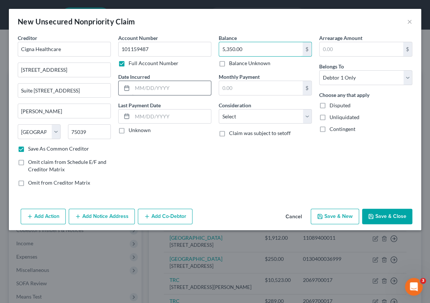
type input "5,350.00"
click at [137, 87] on input "text" at bounding box center [171, 88] width 79 height 14
type input "05/23/2025"
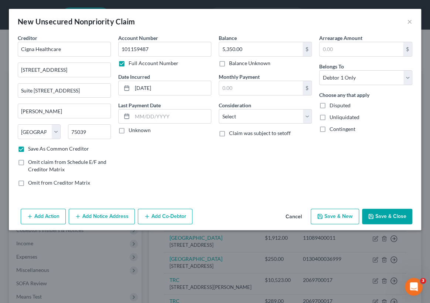
click at [337, 217] on button "Save & New" at bounding box center [335, 216] width 48 height 16
select select "0"
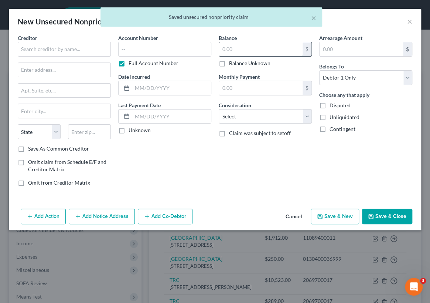
click at [227, 50] on input "text" at bounding box center [261, 49] width 84 height 14
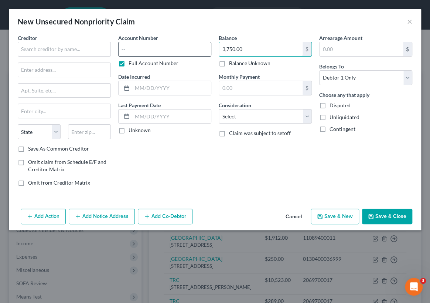
type input "3,750.00"
click at [123, 48] on input "text" at bounding box center [164, 49] width 93 height 15
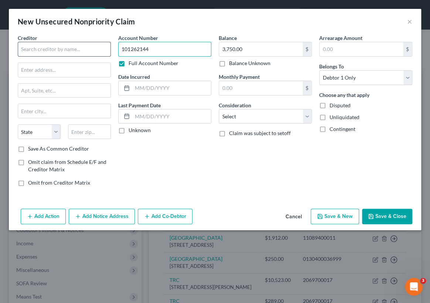
type input "101262144"
click at [23, 49] on input "text" at bounding box center [64, 49] width 93 height 15
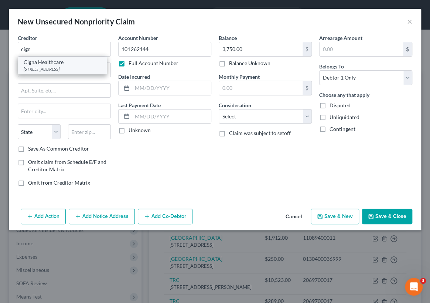
click at [42, 67] on div "[STREET_ADDRESS]" at bounding box center [62, 69] width 77 height 6
type input "Cigna Healthcare"
type input "222 W. Las Colinas Blvd"
type input "Suite 1500 North Tower"
type input "Irving"
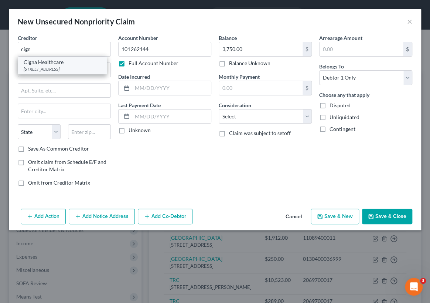
select select "45"
type input "75039"
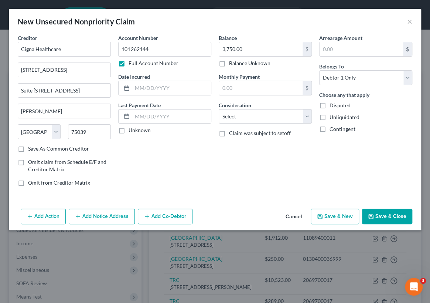
click at [28, 150] on label "Save As Common Creditor" at bounding box center [58, 148] width 61 height 7
click at [31, 150] on input "Save As Common Creditor" at bounding box center [33, 147] width 5 height 5
checkbox input "true"
click at [137, 85] on input "text" at bounding box center [171, 88] width 79 height 14
type input "05/31/2025"
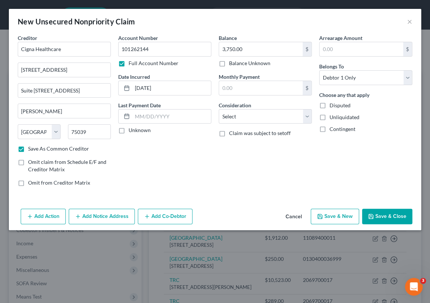
click at [335, 216] on button "Save & New" at bounding box center [335, 216] width 48 height 16
select select "0"
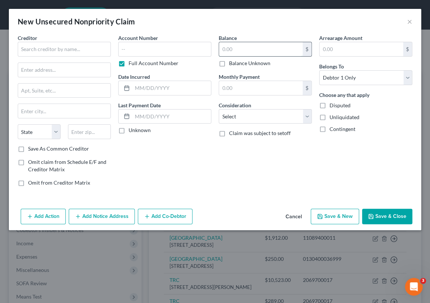
click at [221, 47] on input "text" at bounding box center [261, 49] width 84 height 14
type input "855.00"
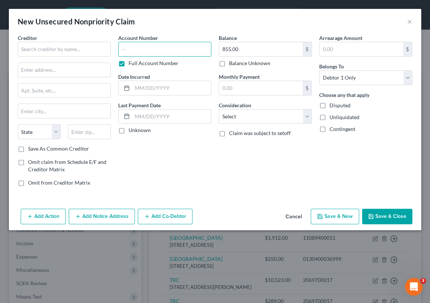
click at [118, 48] on input "text" at bounding box center [164, 49] width 93 height 15
type input "9682518823031"
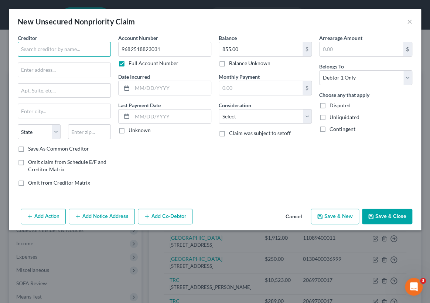
click at [20, 47] on input "text" at bounding box center [64, 49] width 93 height 15
click at [25, 89] on input "text" at bounding box center [64, 91] width 92 height 14
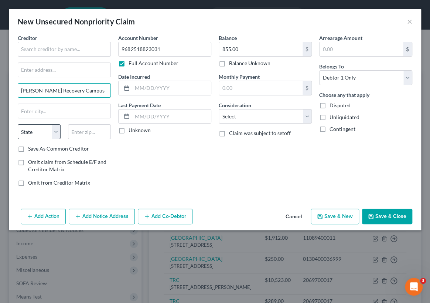
type input "Talbott Recovery Campus"
click at [53, 129] on select "State AL AK AR AZ CA CO CT DE DC FL GA GU HI ID IL IN IA KS KY LA ME MD MA MI M…" at bounding box center [39, 131] width 43 height 15
select select "44"
click at [18, 124] on select "State AL AK AR AZ CA CO CT DE DC FL GA GU HI ID IL IN IA KS KY LA ME MD MA MI M…" at bounding box center [39, 131] width 43 height 15
click at [71, 131] on input "text" at bounding box center [89, 131] width 43 height 15
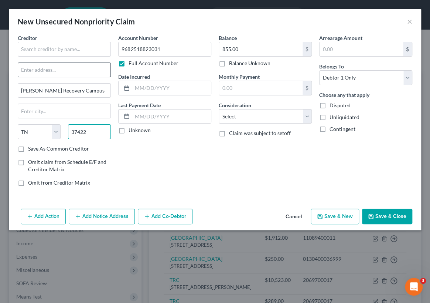
type input "37422"
click at [24, 70] on input "text" at bounding box center [64, 70] width 92 height 14
type input "Chattanooga"
type input "Po Box 182223"
click at [28, 148] on label "Save As Common Creditor" at bounding box center [58, 148] width 61 height 7
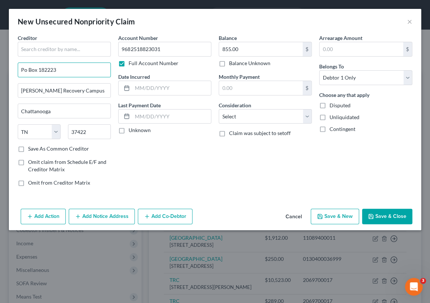
click at [31, 148] on input "Save As Common Creditor" at bounding box center [33, 147] width 5 height 5
checkbox input "true"
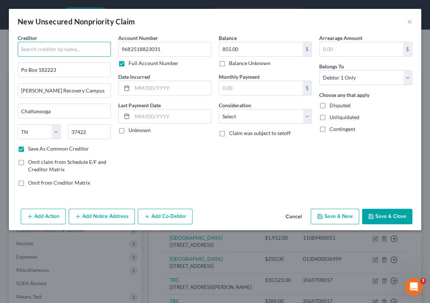
click at [23, 47] on input "text" at bounding box center [64, 49] width 93 height 15
type input "Evernorth Behavioral Health, Scranton Claim Office"
click at [336, 215] on button "Save & New" at bounding box center [335, 216] width 48 height 16
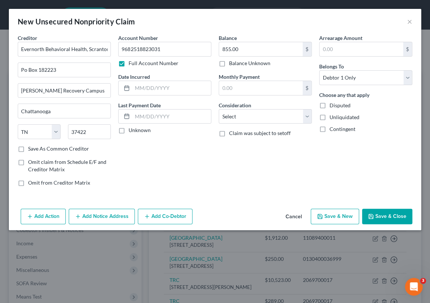
select select "0"
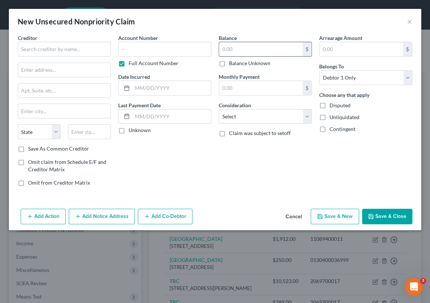
click at [222, 48] on input "text" at bounding box center [261, 49] width 84 height 14
type input "19,550.00"
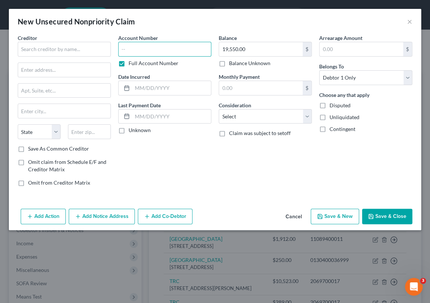
click at [122, 50] on input "text" at bounding box center [164, 49] width 93 height 15
type input "9682518433016"
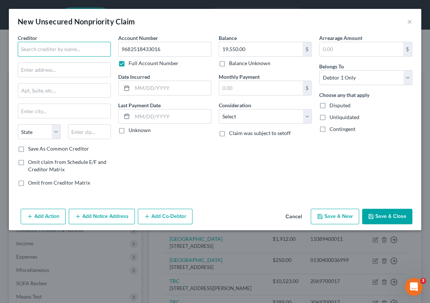
click at [24, 48] on input "text" at bounding box center [64, 49] width 93 height 15
click at [28, 147] on label "Save As Common Creditor" at bounding box center [58, 148] width 61 height 7
click at [31, 147] on input "Save As Common Creditor" at bounding box center [33, 147] width 5 height 5
checkbox input "true"
click at [55, 129] on select "State AL AK AR AZ CA CO CT DE DC FL GA GU HI ID IL IN IA KS KY LA ME MD MA MI M…" at bounding box center [39, 131] width 43 height 15
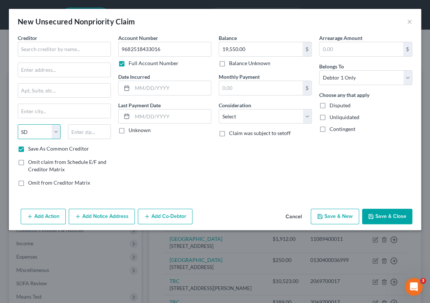
click at [18, 124] on select "State AL AK AR AZ CA CO CT DE DC FL GA GU HI ID IL IN IA KS KY LA ME MD MA MI M…" at bounding box center [39, 131] width 43 height 15
drag, startPoint x: 57, startPoint y: 128, endPoint x: 51, endPoint y: 135, distance: 8.4
click at [57, 129] on select "State AL AK AR AZ CA CO CT DE DC FL GA GU HI ID IL IN IA KS KY LA ME MD MA MI M…" at bounding box center [39, 131] width 43 height 15
select select "44"
click at [18, 124] on select "State AL AK AR AZ CA CO CT DE DC FL GA GU HI ID IL IN IA KS KY LA ME MD MA MI M…" at bounding box center [39, 131] width 43 height 15
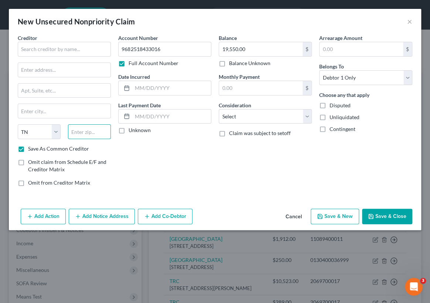
click at [75, 130] on input "text" at bounding box center [89, 131] width 43 height 15
type input "37422"
click at [24, 111] on input "text" at bounding box center [64, 111] width 92 height 14
type input "Chattanooga"
click at [62, 110] on input "Chattanooga" at bounding box center [64, 111] width 92 height 14
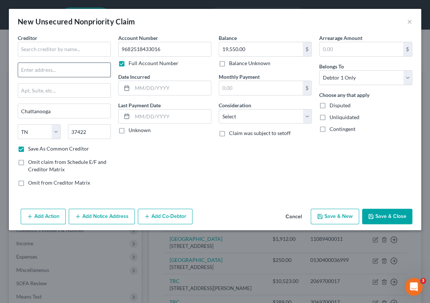
click at [27, 68] on input "text" at bounding box center [64, 70] width 92 height 14
click at [21, 48] on input "text" at bounding box center [64, 49] width 93 height 15
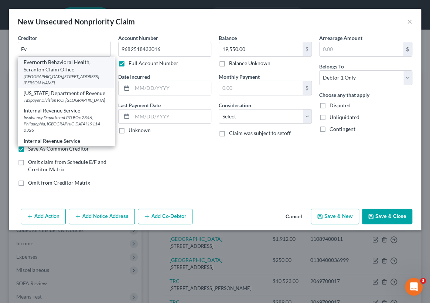
click at [32, 70] on div "Evernorth Behavioral Health, Scranton Claim Office" at bounding box center [66, 65] width 85 height 15
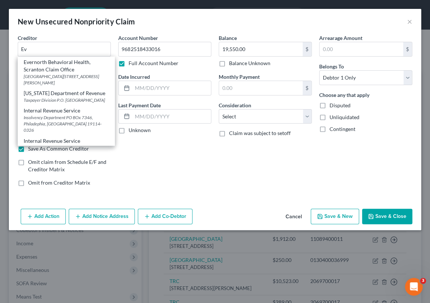
type input "Evernorth Behavioral Health, Scranton Claim Office"
type input "Po Box 182223"
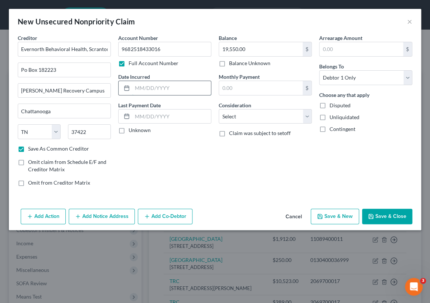
click at [134, 86] on input "text" at bounding box center [171, 88] width 79 height 14
click at [329, 216] on button "Save & New" at bounding box center [335, 216] width 48 height 16
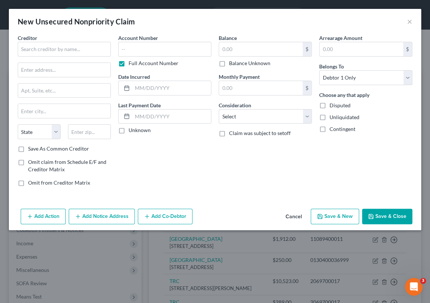
click at [28, 149] on label "Save As Common Creditor" at bounding box center [58, 148] width 61 height 7
click at [31, 149] on input "Save As Common Creditor" at bounding box center [33, 147] width 5 height 5
click at [56, 129] on select "State AL AK AR AZ CA CO CT DE DC FL GA GU HI ID IL IN IA KS KY LA ME MD MA MI M…" at bounding box center [39, 131] width 43 height 15
click at [18, 124] on select "State AL AK AR AZ CA CO CT DE DC FL GA GU HI ID IL IN IA KS KY LA ME MD MA MI M…" at bounding box center [39, 131] width 43 height 15
click at [74, 132] on input "text" at bounding box center [89, 131] width 43 height 15
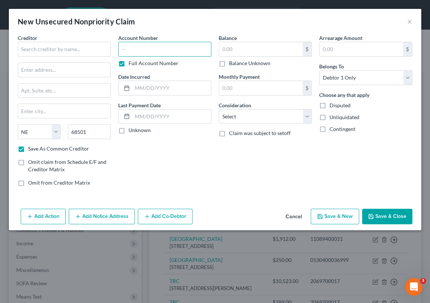
click at [120, 47] on input "text" at bounding box center [164, 49] width 93 height 15
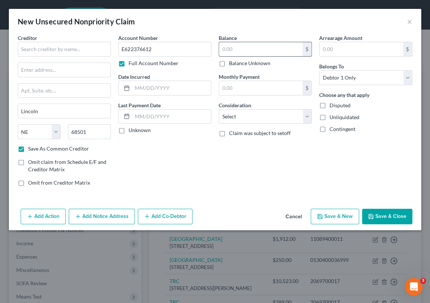
click at [221, 48] on input "text" at bounding box center [261, 49] width 84 height 14
click at [129, 132] on label "Unknown" at bounding box center [140, 129] width 22 height 7
click at [132, 131] on input "Unknown" at bounding box center [134, 128] width 5 height 5
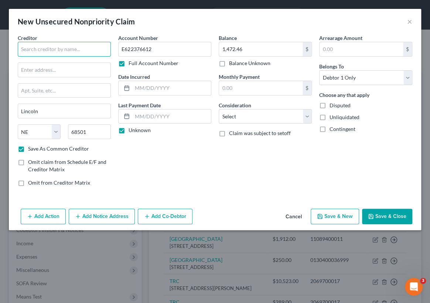
click at [24, 48] on input "text" at bounding box center [64, 49] width 93 height 15
click at [26, 90] on input "text" at bounding box center [64, 91] width 92 height 14
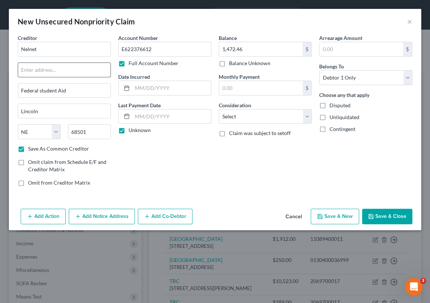
click at [26, 70] on input "text" at bounding box center [64, 70] width 92 height 14
click at [337, 217] on button "Save & New" at bounding box center [335, 216] width 48 height 16
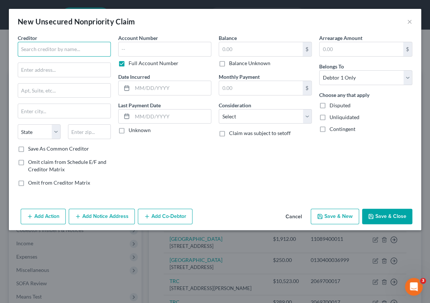
click at [23, 50] on input "text" at bounding box center [64, 49] width 93 height 15
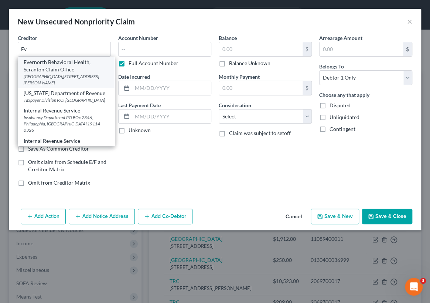
click at [44, 74] on div "[GEOGRAPHIC_DATA][STREET_ADDRESS][PERSON_NAME]" at bounding box center [66, 79] width 85 height 13
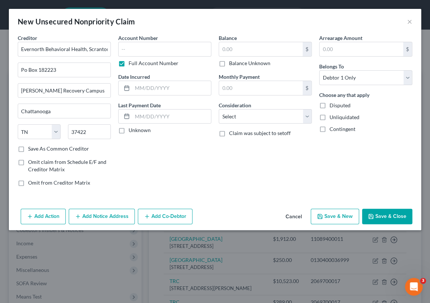
click at [28, 148] on label "Save As Common Creditor" at bounding box center [58, 148] width 61 height 7
click at [31, 148] on input "Save As Common Creditor" at bounding box center [33, 147] width 5 height 5
click at [123, 48] on input "text" at bounding box center [164, 49] width 93 height 15
click at [225, 51] on input "text" at bounding box center [261, 49] width 84 height 14
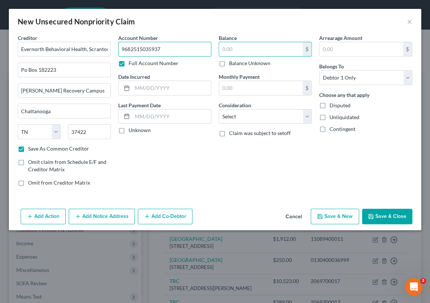
click at [162, 48] on input "9682515035937" at bounding box center [164, 49] width 93 height 15
click at [228, 44] on input "text" at bounding box center [261, 49] width 84 height 14
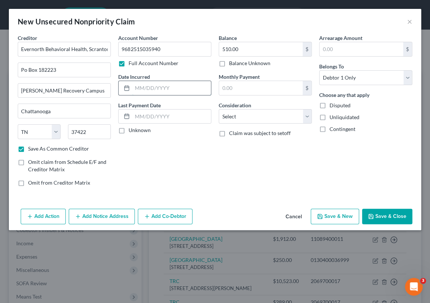
click at [136, 87] on input "text" at bounding box center [171, 88] width 79 height 14
click at [340, 217] on button "Save & New" at bounding box center [335, 216] width 48 height 16
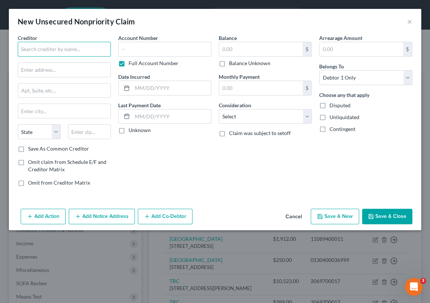
click at [31, 47] on input "text" at bounding box center [64, 49] width 93 height 15
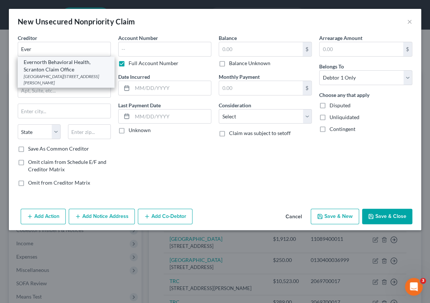
click at [59, 61] on div "Evernorth Behavioral Health, Scranton Claim Office" at bounding box center [66, 65] width 85 height 15
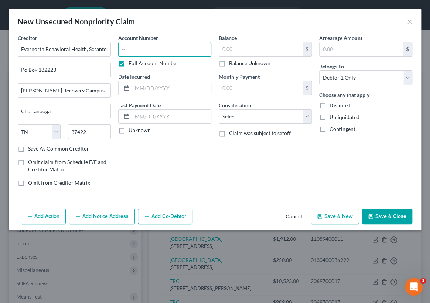
click at [119, 48] on input "text" at bounding box center [164, 49] width 93 height 15
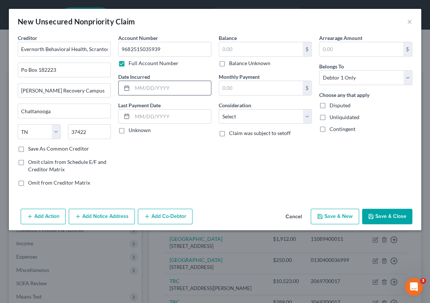
click at [137, 86] on input "text" at bounding box center [171, 88] width 79 height 14
click at [226, 48] on input "text" at bounding box center [261, 49] width 84 height 14
click at [28, 148] on label "Save As Common Creditor" at bounding box center [58, 148] width 61 height 7
click at [31, 148] on input "Save As Common Creditor" at bounding box center [33, 147] width 5 height 5
click at [347, 216] on button "Save & New" at bounding box center [335, 216] width 48 height 16
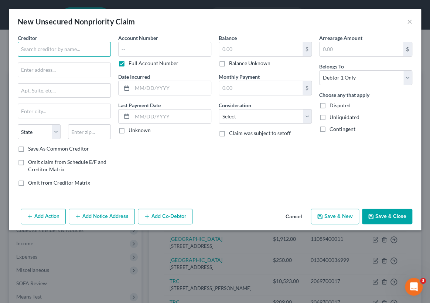
click at [21, 46] on input "text" at bounding box center [64, 49] width 93 height 15
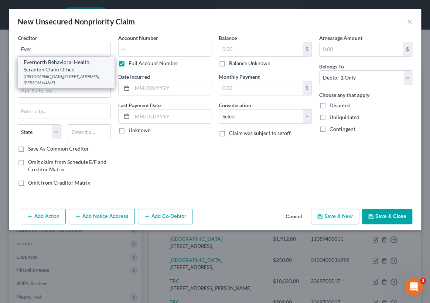
click at [48, 67] on div "Evernorth Behavioral Health, Scranton Claim Office" at bounding box center [66, 65] width 85 height 15
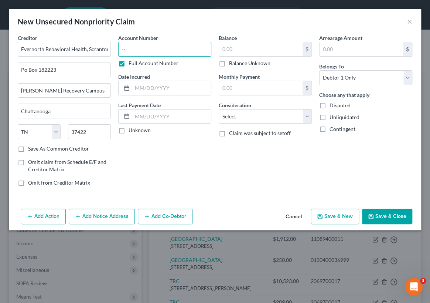
click at [119, 47] on input "text" at bounding box center [164, 49] width 93 height 15
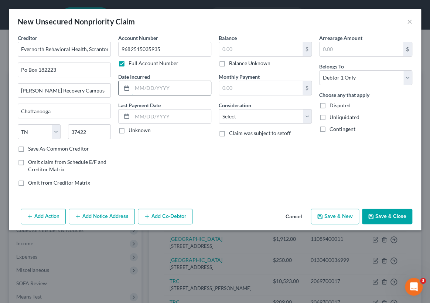
click at [136, 88] on input "text" at bounding box center [171, 88] width 79 height 14
click at [28, 148] on label "Save As Common Creditor" at bounding box center [58, 148] width 61 height 7
click at [31, 148] on input "Save As Common Creditor" at bounding box center [33, 147] width 5 height 5
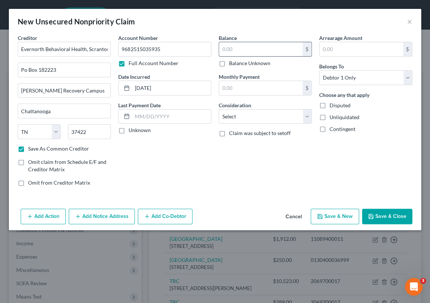
click at [222, 48] on input "text" at bounding box center [261, 49] width 84 height 14
click at [148, 87] on input "05/21/2025" at bounding box center [171, 88] width 79 height 14
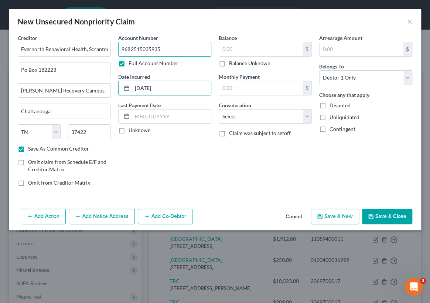
click at [160, 48] on input "9682515035935" at bounding box center [164, 49] width 93 height 15
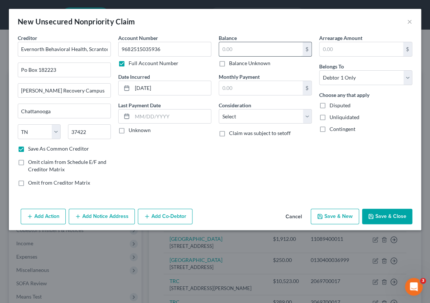
click at [221, 49] on input "text" at bounding box center [261, 49] width 84 height 14
click at [336, 217] on button "Save & New" at bounding box center [335, 216] width 48 height 16
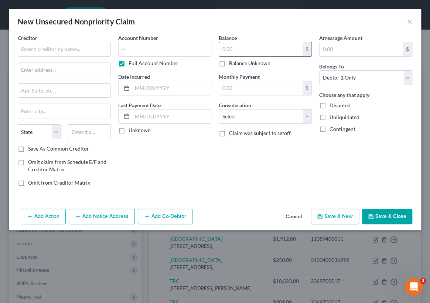
click at [225, 48] on input "text" at bounding box center [261, 49] width 84 height 14
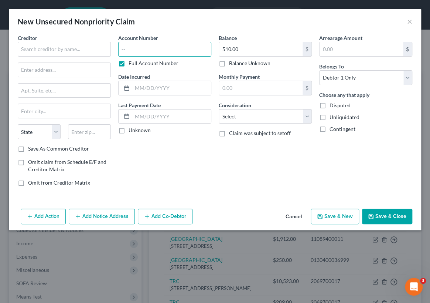
click at [122, 48] on input "text" at bounding box center [164, 49] width 93 height 15
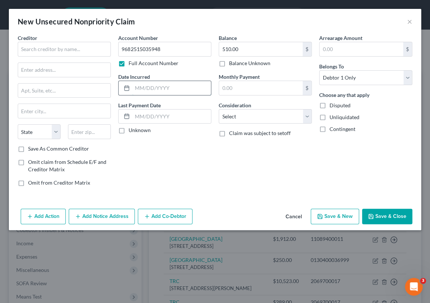
click at [135, 88] on input "text" at bounding box center [171, 88] width 79 height 14
click at [30, 48] on input "text" at bounding box center [64, 49] width 93 height 15
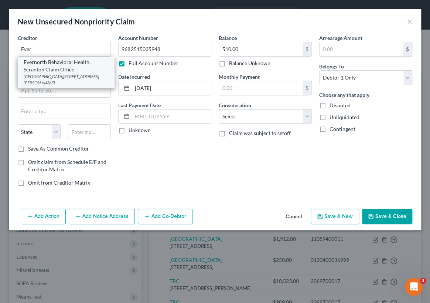
click at [53, 65] on div "Evernorth Behavioral Health, Scranton Claim Office" at bounding box center [66, 65] width 85 height 15
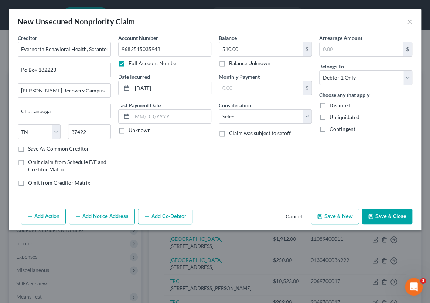
click at [28, 147] on label "Save As Common Creditor" at bounding box center [58, 148] width 61 height 7
click at [31, 147] on input "Save As Common Creditor" at bounding box center [33, 147] width 5 height 5
click at [336, 214] on button "Save & New" at bounding box center [335, 216] width 48 height 16
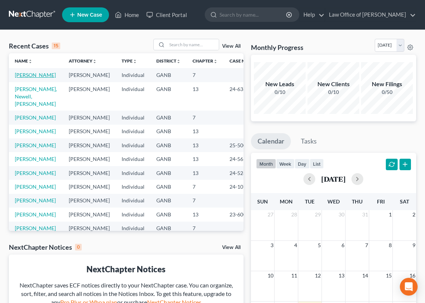
click at [27, 75] on link "[PERSON_NAME]" at bounding box center [35, 75] width 41 height 6
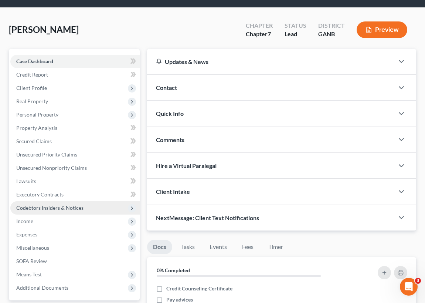
scroll to position [33, 0]
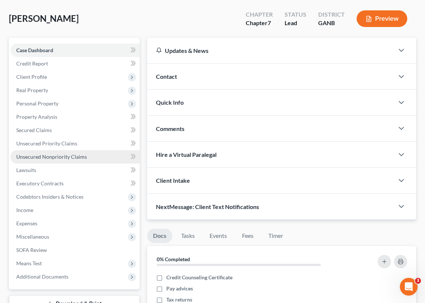
click at [59, 154] on span "Unsecured Nonpriority Claims" at bounding box center [51, 156] width 71 height 6
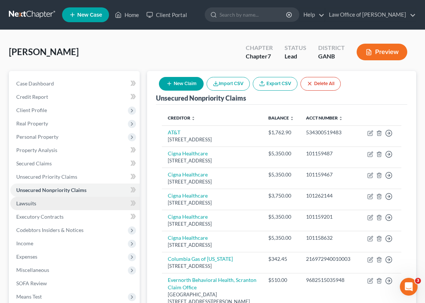
click at [49, 203] on link "Lawsuits" at bounding box center [74, 203] width 129 height 13
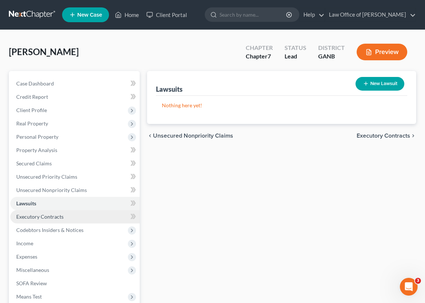
click at [61, 215] on span "Executory Contracts" at bounding box center [39, 216] width 47 height 6
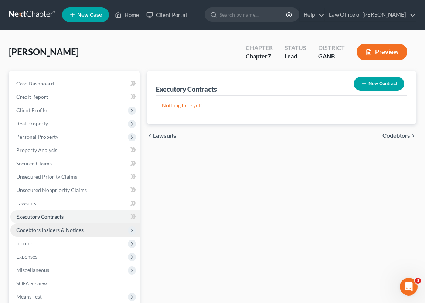
click at [72, 228] on span "Codebtors Insiders & Notices" at bounding box center [49, 230] width 67 height 6
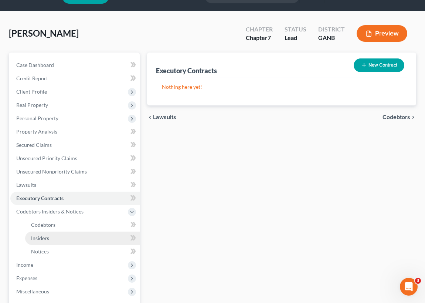
scroll to position [33, 0]
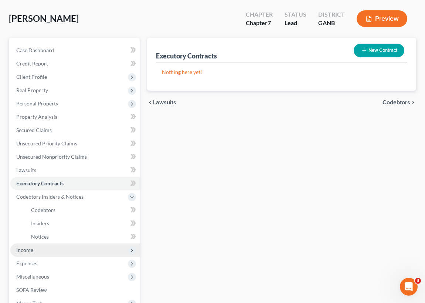
click at [31, 250] on span "Income" at bounding box center [24, 250] width 17 height 6
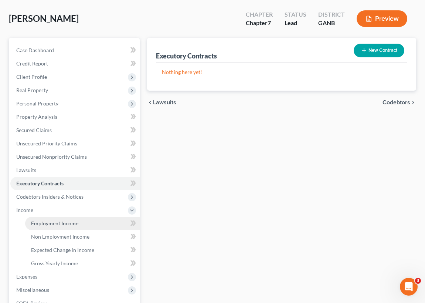
click at [67, 223] on span "Employment Income" at bounding box center [54, 223] width 47 height 6
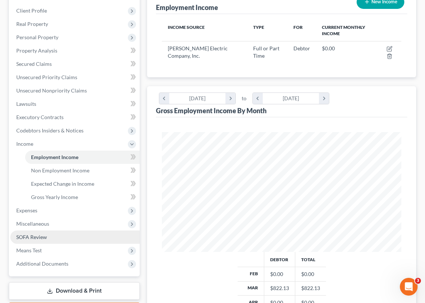
scroll to position [101, 0]
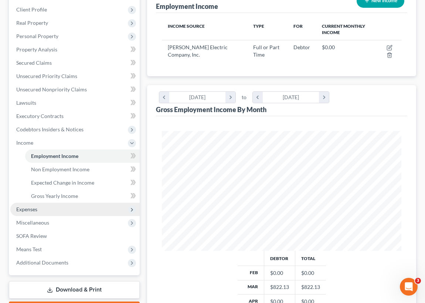
click at [47, 208] on span "Expenses" at bounding box center [74, 209] width 129 height 13
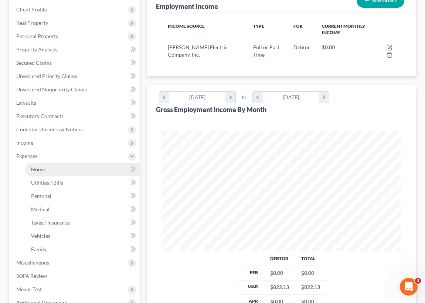
click at [57, 168] on link "Home" at bounding box center [82, 169] width 115 height 13
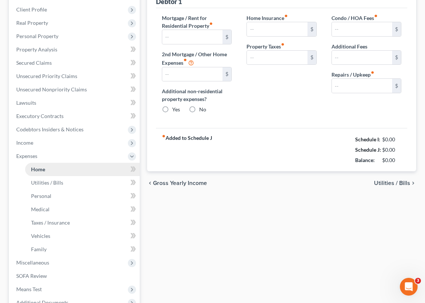
type input "0.00"
radio input "true"
type input "0.00"
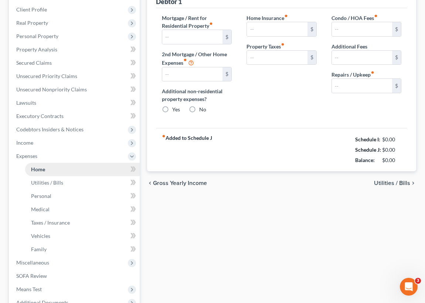
type input "0.00"
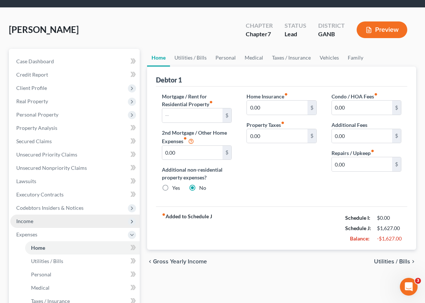
scroll to position [33, 0]
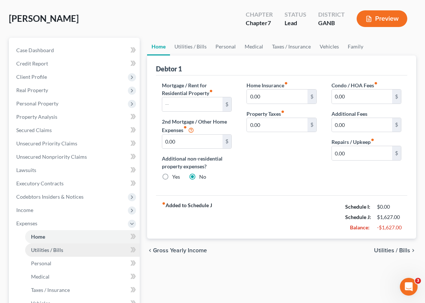
click at [56, 248] on span "Utilities / Bills" at bounding box center [47, 250] width 32 height 6
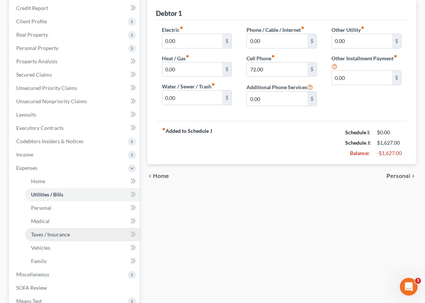
scroll to position [101, 0]
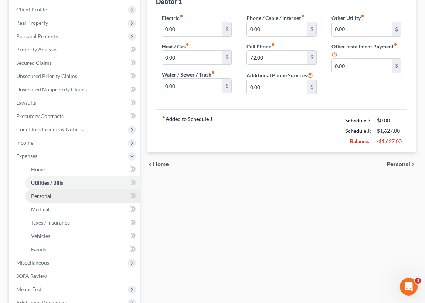
click at [47, 194] on span "Personal" at bounding box center [41, 196] width 20 height 6
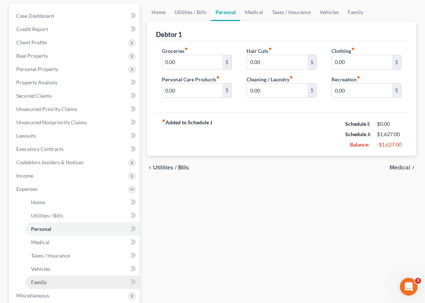
scroll to position [101, 0]
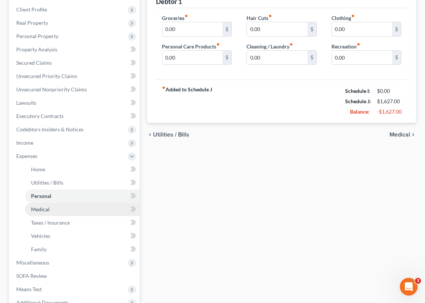
click at [46, 209] on span "Medical" at bounding box center [40, 209] width 18 height 6
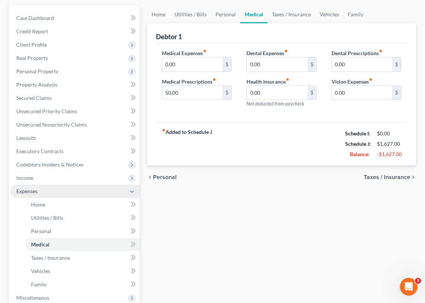
scroll to position [67, 0]
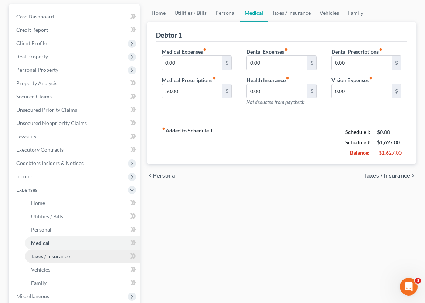
click at [64, 255] on span "Taxes / Insurance" at bounding box center [50, 256] width 39 height 6
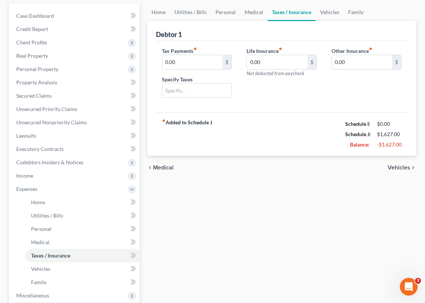
scroll to position [101, 0]
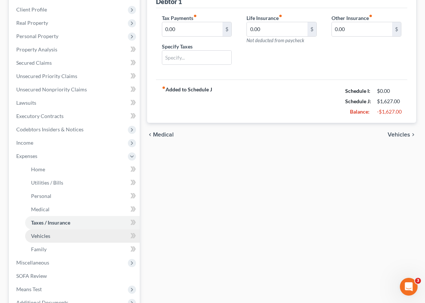
click at [47, 234] on span "Vehicles" at bounding box center [40, 235] width 19 height 6
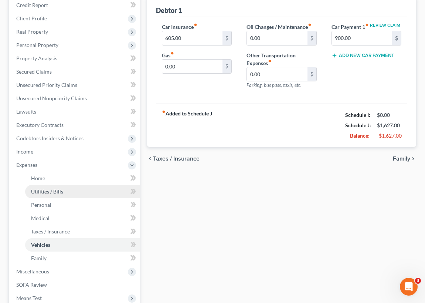
scroll to position [101, 0]
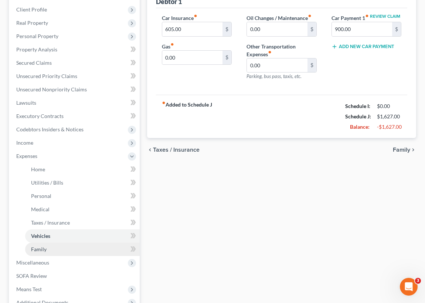
click at [47, 248] on link "Family" at bounding box center [82, 248] width 115 height 13
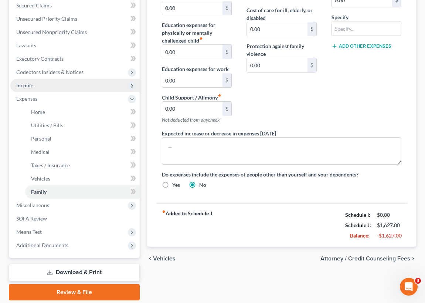
scroll to position [182, 0]
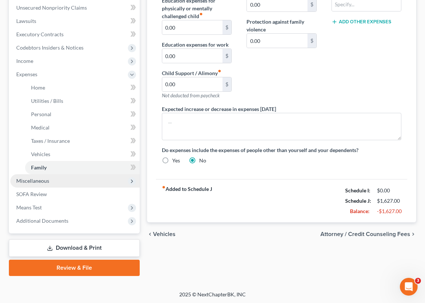
click at [48, 180] on span "Miscellaneous" at bounding box center [32, 180] width 33 height 6
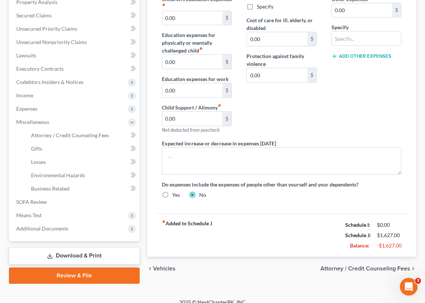
scroll to position [156, 0]
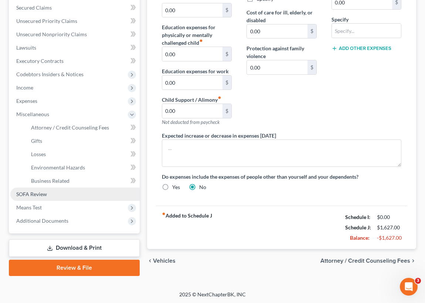
click at [44, 192] on span "SOFA Review" at bounding box center [31, 194] width 31 height 6
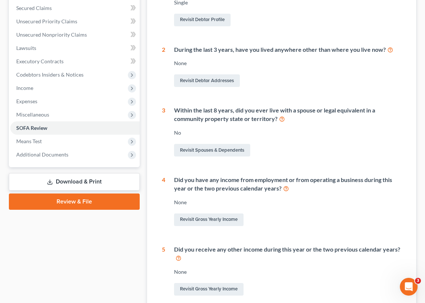
scroll to position [126, 0]
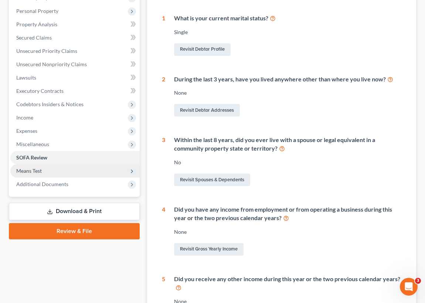
click at [52, 169] on span "Means Test" at bounding box center [74, 170] width 129 height 13
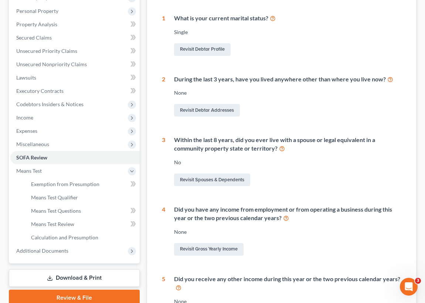
click at [176, 123] on div "1 What is your current marital status? Single Revisit Debtor Profile 2 During t…" at bounding box center [281, 170] width 239 height 312
click at [152, 264] on div "Statement of Financial Affairs - Review 1 What is your current marital status? …" at bounding box center [281, 166] width 269 height 374
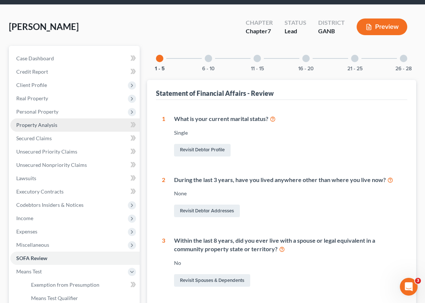
scroll to position [0, 0]
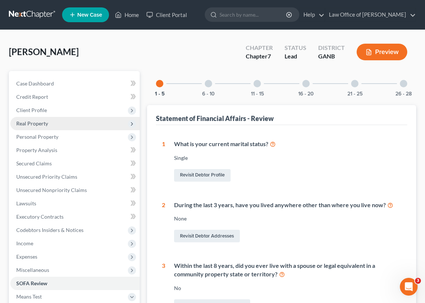
click at [40, 124] on span "Real Property" at bounding box center [32, 123] width 32 height 6
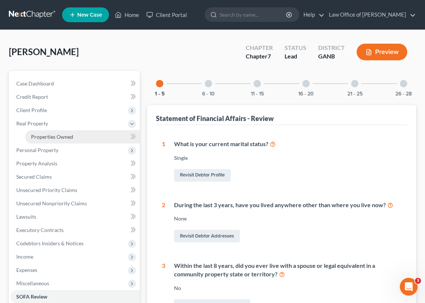
click at [55, 135] on span "Properties Owned" at bounding box center [52, 136] width 42 height 6
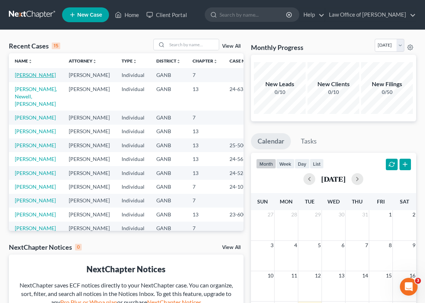
click at [19, 77] on link "[PERSON_NAME]" at bounding box center [35, 75] width 41 height 6
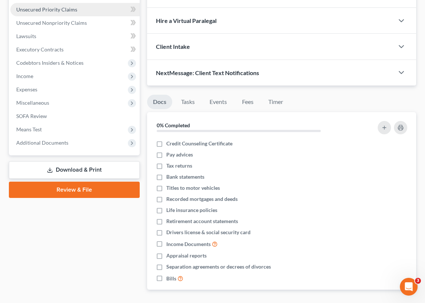
scroll to position [168, 0]
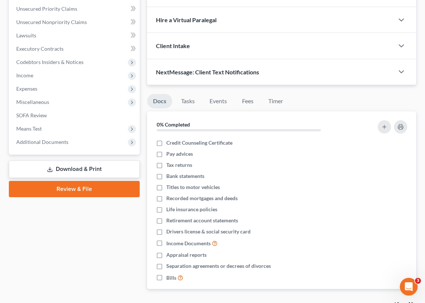
click at [71, 169] on link "Download & Print" at bounding box center [74, 168] width 131 height 17
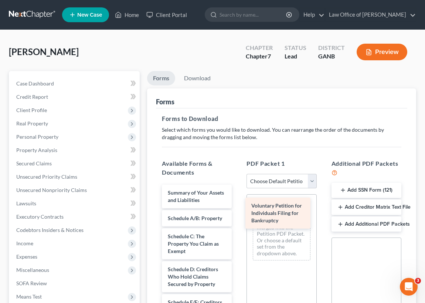
drag, startPoint x: 186, startPoint y: 196, endPoint x: 271, endPoint y: 210, distance: 86.8
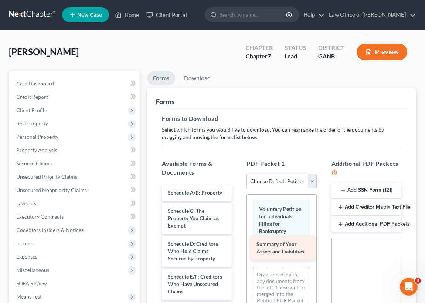
drag, startPoint x: 184, startPoint y: 194, endPoint x: 273, endPoint y: 246, distance: 102.9
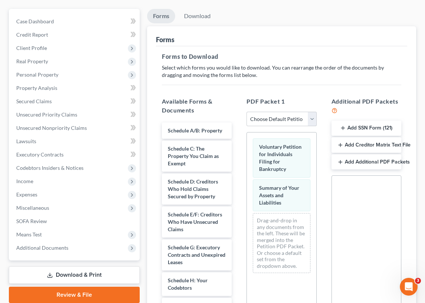
scroll to position [67, 0]
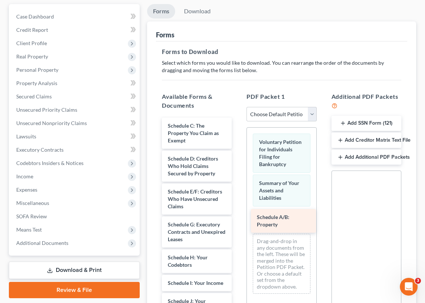
drag, startPoint x: 188, startPoint y: 126, endPoint x: 277, endPoint y: 215, distance: 126.0
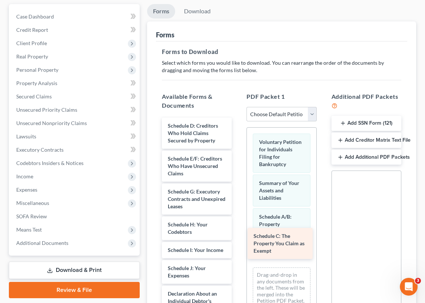
drag, startPoint x: 199, startPoint y: 129, endPoint x: 285, endPoint y: 240, distance: 140.5
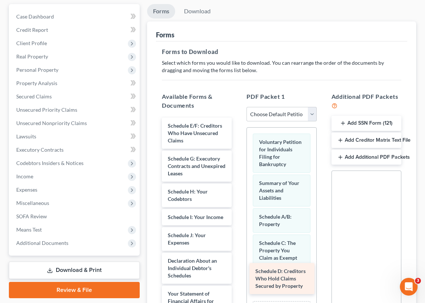
drag, startPoint x: 190, startPoint y: 129, endPoint x: 277, endPoint y: 275, distance: 170.6
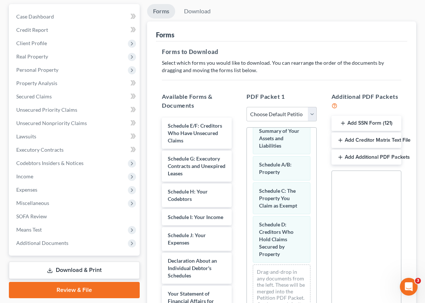
scroll to position [54, 0]
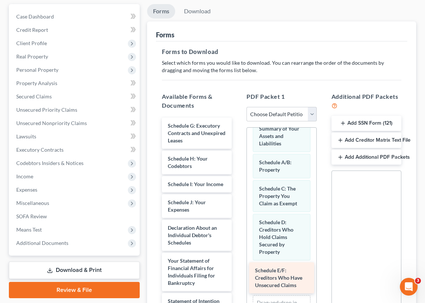
drag, startPoint x: 180, startPoint y: 126, endPoint x: 266, endPoint y: 269, distance: 166.6
click at [238, 271] on div "Schedule E/F: Creditors Who Have Unsecured Claims Schedule E/F: Creditors Who H…" at bounding box center [197, 296] width 82 height 356
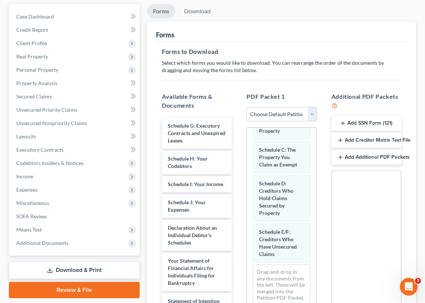
scroll to position [99, 0]
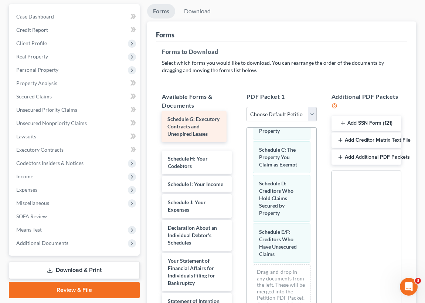
drag, startPoint x: 184, startPoint y: 131, endPoint x: 184, endPoint y: 126, distance: 5.5
click at [184, 126] on div "Schedule G: Executory Contracts and Unexpired Leases Schedule G: Executory Cont…" at bounding box center [197, 296] width 82 height 356
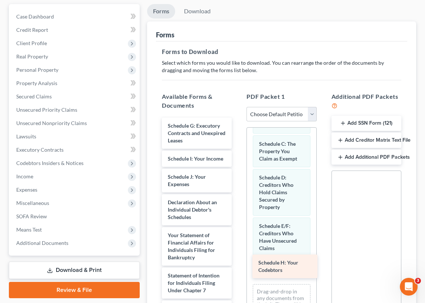
drag, startPoint x: 186, startPoint y: 157, endPoint x: 276, endPoint y: 262, distance: 138.6
click at [238, 262] on div "Schedule H: Your Codebtors Schedule G: Executory Contracts and Unexpired Leases…" at bounding box center [197, 283] width 82 height 330
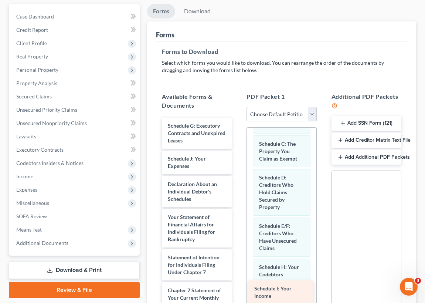
drag, startPoint x: 187, startPoint y: 159, endPoint x: 274, endPoint y: 289, distance: 156.4
click at [238, 289] on div "Schedule I: Your Income Schedule G: Executory Contracts and Unexpired Leases Sc…" at bounding box center [197, 274] width 82 height 312
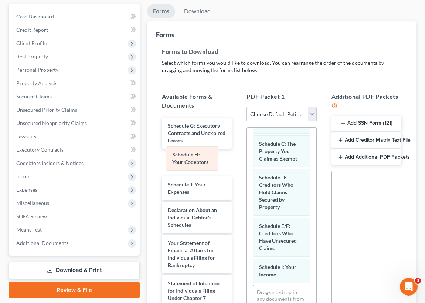
drag, startPoint x: 283, startPoint y: 269, endPoint x: 196, endPoint y: 158, distance: 140.8
click at [247, 158] on div "Schedule H: Your Codebtors Voluntary Petition for Individuals Filing for Bankru…" at bounding box center [281, 189] width 69 height 322
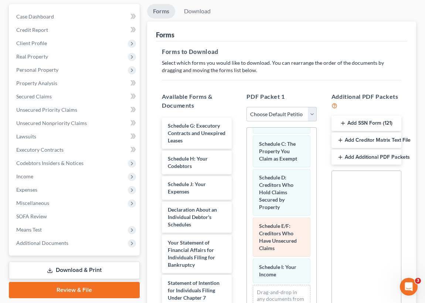
scroll to position [125, 0]
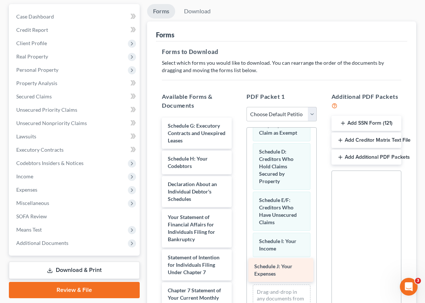
drag, startPoint x: 181, startPoint y: 185, endPoint x: 267, endPoint y: 267, distance: 118.7
click at [238, 267] on div "Schedule J: Your Expenses Schedule G: Executory Contracts and Unexpired Leases …" at bounding box center [197, 274] width 82 height 312
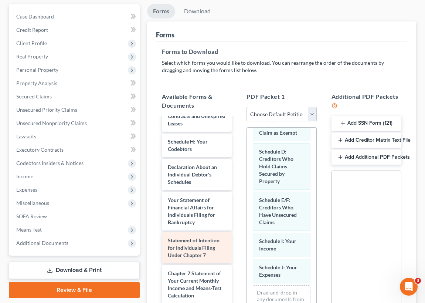
scroll to position [33, 0]
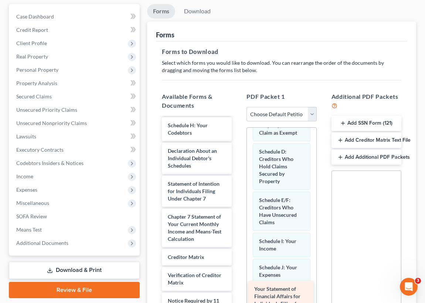
drag, startPoint x: 190, startPoint y: 192, endPoint x: 279, endPoint y: 298, distance: 138.2
click at [238, 298] on div "Your Statement of Financial Affairs for Individuals Filing for Bankruptcy Sched…" at bounding box center [197, 220] width 82 height 272
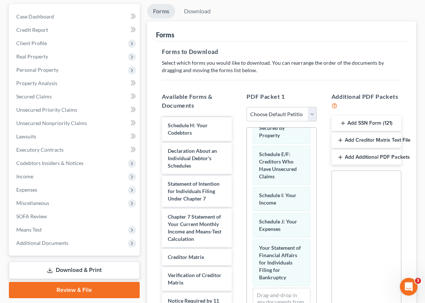
scroll to position [172, 0]
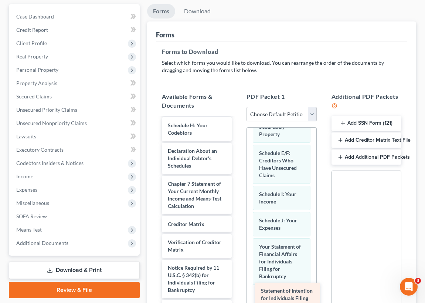
drag, startPoint x: 195, startPoint y: 187, endPoint x: 285, endPoint y: 292, distance: 138.2
click at [238, 292] on div "Statement of Intention for Individuals Filing Under Chapter 7 Schedule G: Execu…" at bounding box center [197, 203] width 82 height 239
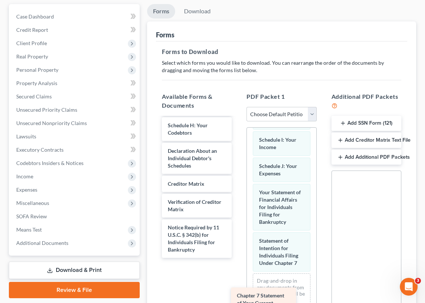
scroll to position [0, 0]
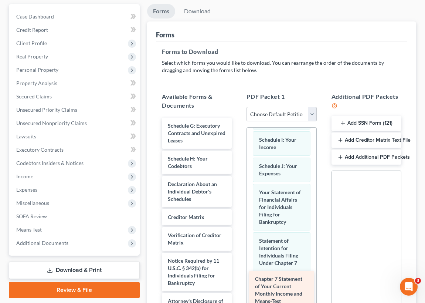
drag, startPoint x: 178, startPoint y: 194, endPoint x: 265, endPoint y: 289, distance: 129.2
click at [238, 289] on div "Chapter 7 Statement of Your Current Monthly Income and Means-Test Calculation S…" at bounding box center [197, 217] width 82 height 199
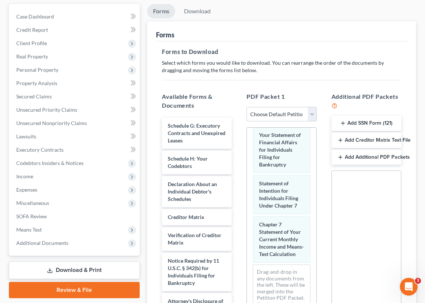
scroll to position [296, 0]
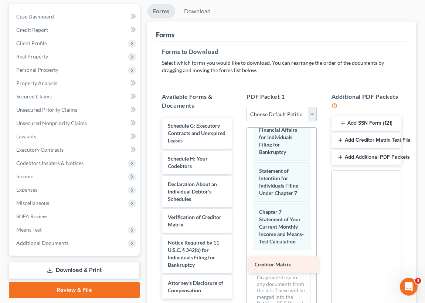
drag, startPoint x: 176, startPoint y: 214, endPoint x: 262, endPoint y: 263, distance: 99.4
click at [238, 263] on div "Creditor Matrix Schedule G: Executory Contracts and Unexpired Leases Schedule H…" at bounding box center [197, 208] width 82 height 181
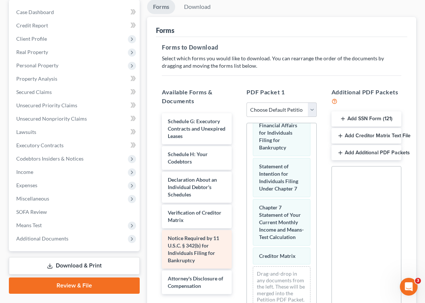
scroll to position [101, 0]
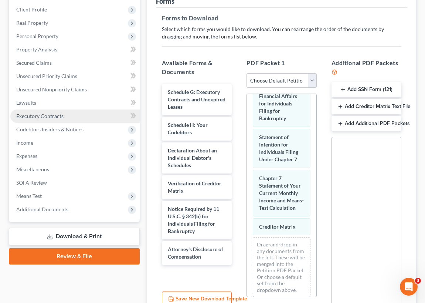
click at [45, 117] on span "Executory Contracts" at bounding box center [39, 116] width 47 height 6
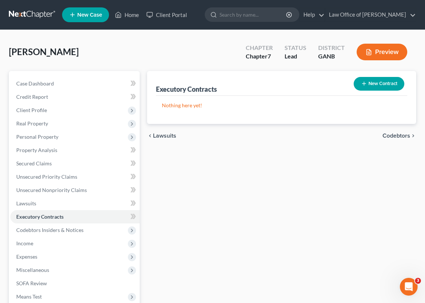
click at [373, 84] on button "New Contract" at bounding box center [379, 84] width 51 height 14
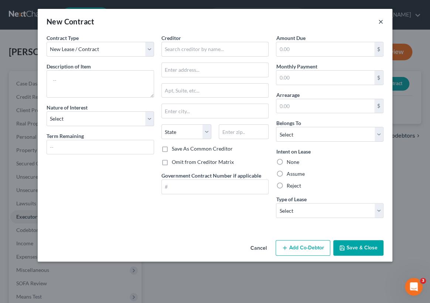
click at [382, 22] on button "×" at bounding box center [380, 21] width 5 height 9
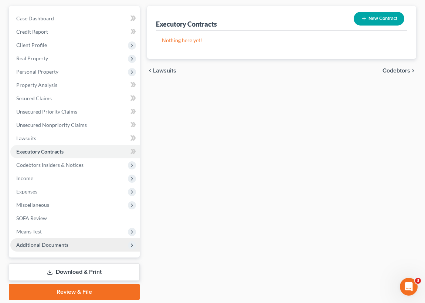
scroll to position [67, 0]
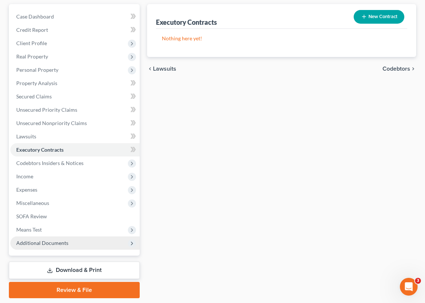
click at [48, 242] on span "Additional Documents" at bounding box center [42, 242] width 52 height 6
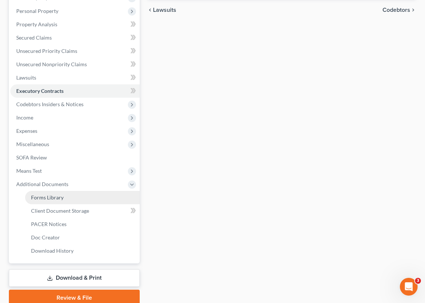
scroll to position [134, 0]
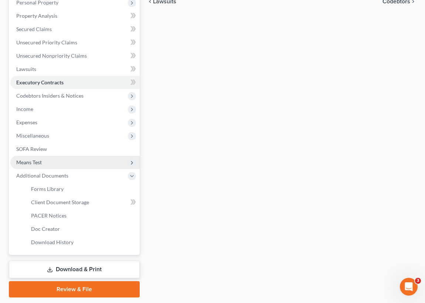
click at [37, 161] on span "Means Test" at bounding box center [29, 162] width 26 height 6
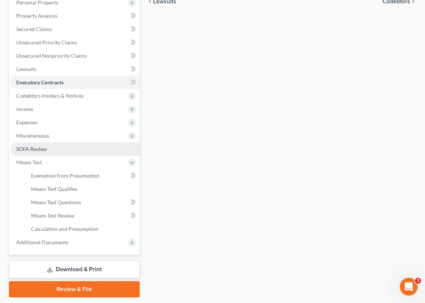
click at [37, 147] on span "SOFA Review" at bounding box center [31, 149] width 31 height 6
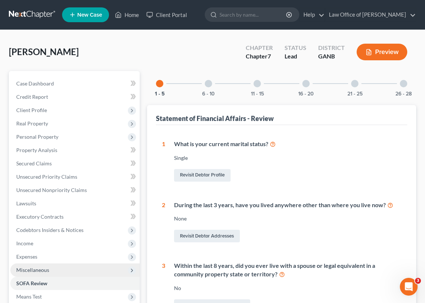
click at [43, 268] on span "Miscellaneous" at bounding box center [32, 269] width 33 height 6
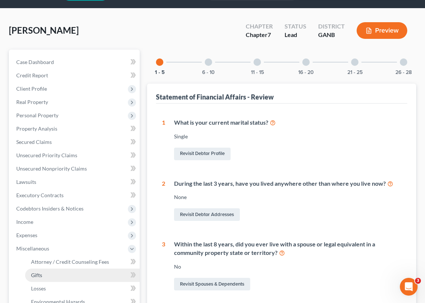
scroll to position [33, 0]
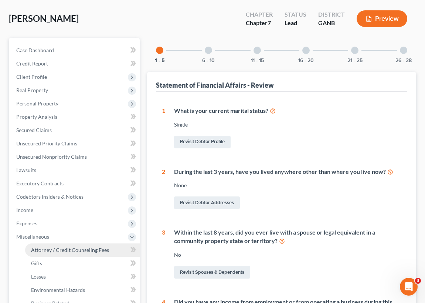
click at [65, 248] on span "Attorney / Credit Counseling Fees" at bounding box center [70, 250] width 78 height 6
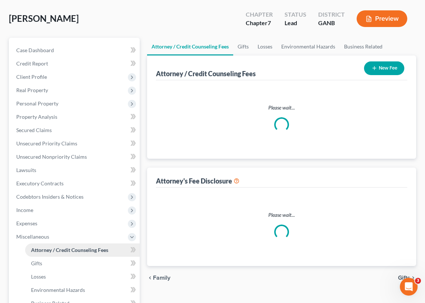
scroll to position [6, 0]
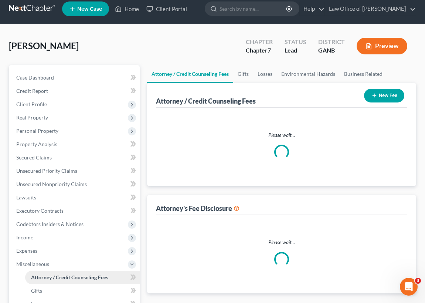
select select "0"
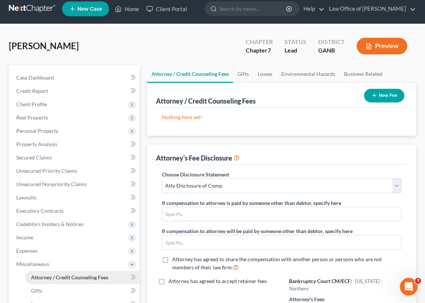
scroll to position [0, 0]
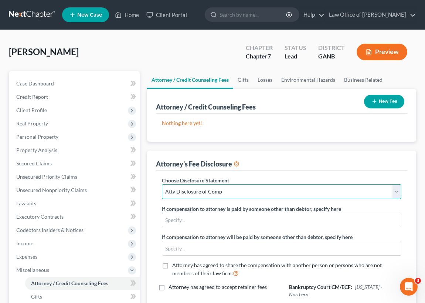
click at [397, 189] on select "Select Atty Disclosure of Comp" at bounding box center [281, 191] width 239 height 15
click at [162, 184] on select "Select Atty Disclosure of Comp" at bounding box center [281, 191] width 239 height 15
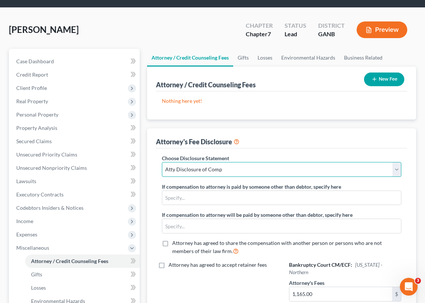
scroll to position [33, 0]
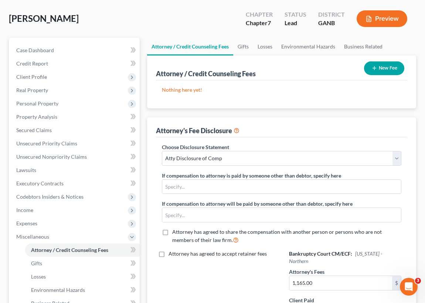
click at [374, 67] on icon "button" at bounding box center [374, 68] width 6 height 6
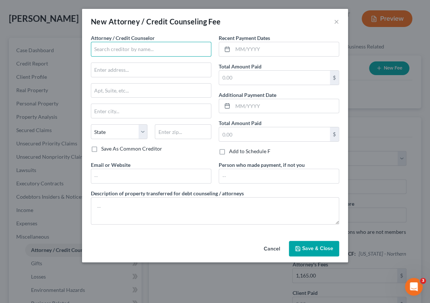
click at [96, 48] on input "text" at bounding box center [151, 49] width 120 height 15
type input "Robert A. Chambers"
type input "6488 Spring Street"
type input "Suite 103"
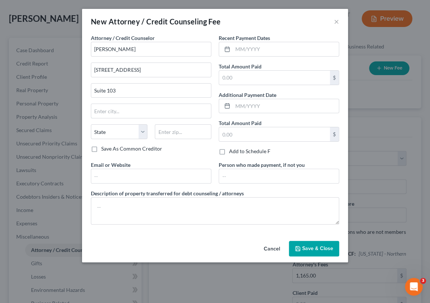
type input "Douglasville"
select select "10"
type input "30134"
type input "rachamberslaw@aol.com"
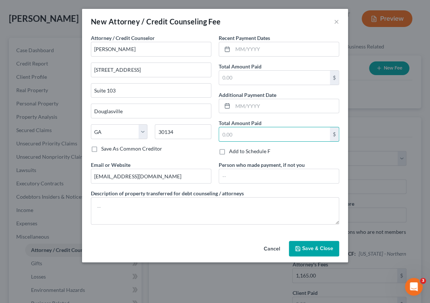
click at [101, 148] on label "Save As Common Creditor" at bounding box center [131, 148] width 61 height 7
click at [104, 148] on input "Save As Common Creditor" at bounding box center [106, 147] width 5 height 5
checkbox input "true"
click at [229, 152] on label "Add to Schedule F" at bounding box center [249, 150] width 41 height 7
click at [232, 152] on input "Add to Schedule F" at bounding box center [234, 149] width 5 height 5
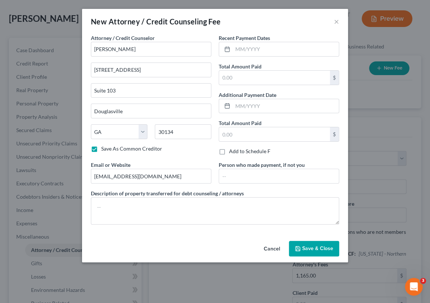
checkbox input "true"
click at [101, 148] on label "Save As Common Creditor" at bounding box center [131, 148] width 61 height 7
click at [104, 148] on input "Save As Common Creditor" at bounding box center [106, 147] width 5 height 5
click at [101, 148] on label "Save As Common Creditor" at bounding box center [131, 148] width 61 height 7
click at [104, 148] on input "Save As Common Creditor" at bounding box center [106, 147] width 5 height 5
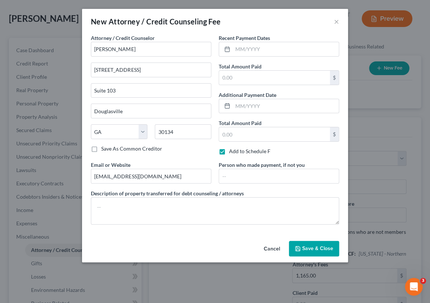
checkbox input "true"
click at [313, 248] on span "Save & Close" at bounding box center [317, 248] width 31 height 6
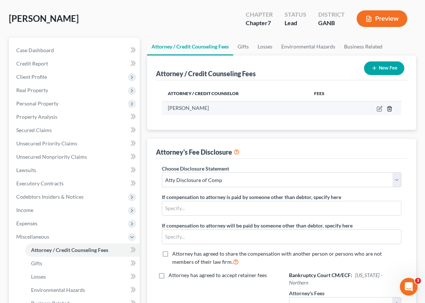
click at [390, 109] on icon "button" at bounding box center [390, 109] width 6 height 6
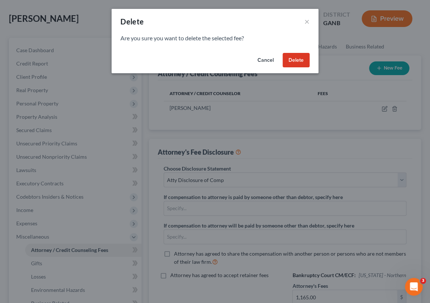
click at [295, 60] on button "Delete" at bounding box center [296, 60] width 27 height 15
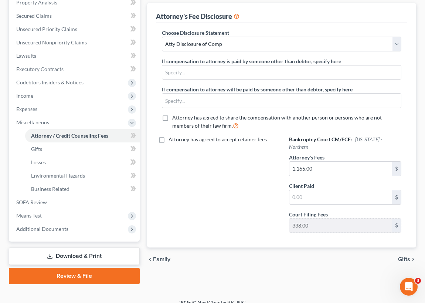
scroll to position [156, 0]
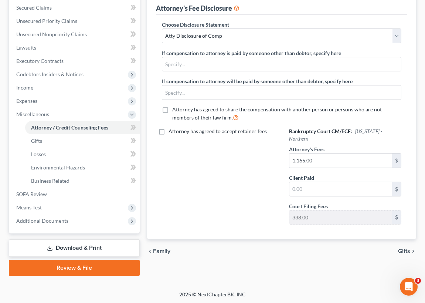
click at [111, 248] on link "Download & Print" at bounding box center [74, 247] width 131 height 17
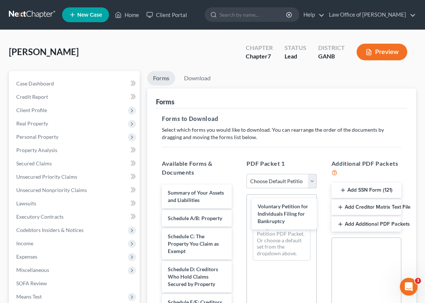
drag, startPoint x: 190, startPoint y: 196, endPoint x: 277, endPoint y: 208, distance: 87.7
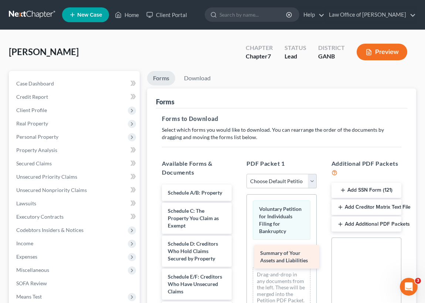
drag, startPoint x: 196, startPoint y: 192, endPoint x: 286, endPoint y: 248, distance: 106.1
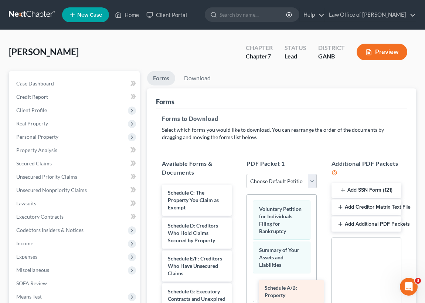
drag, startPoint x: 196, startPoint y: 190, endPoint x: 293, endPoint y: 283, distance: 134.4
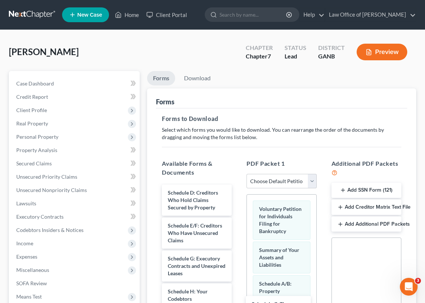
drag, startPoint x: 197, startPoint y: 196, endPoint x: 280, endPoint y: 307, distance: 139.1
click at [280, 302] on html "Home New Case Client Portal Law Office of Robert A Chambers mrshmllgn@aol.com M…" at bounding box center [212, 236] width 425 height 472
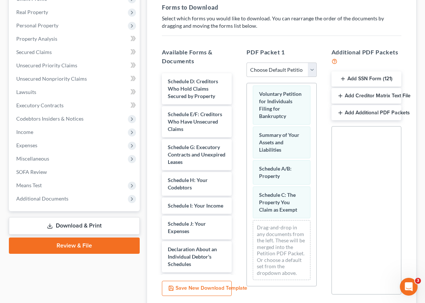
scroll to position [113, 0]
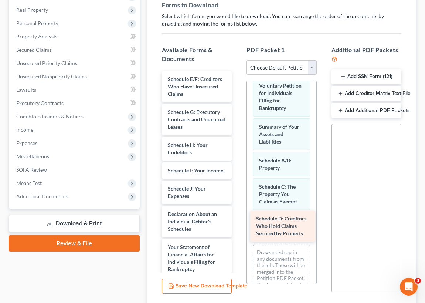
drag, startPoint x: 188, startPoint y: 80, endPoint x: 276, endPoint y: 220, distance: 165.6
click at [238, 220] on div "Schedule D: Creditors Who Hold Claims Secured by Property Schedule D: Creditors…" at bounding box center [197, 265] width 82 height 389
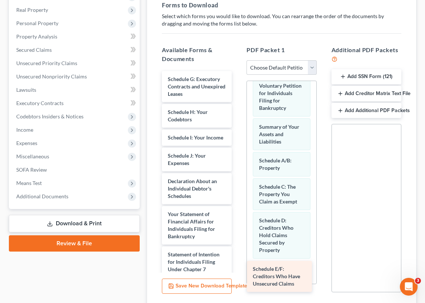
drag, startPoint x: 194, startPoint y: 80, endPoint x: 279, endPoint y: 269, distance: 207.4
click at [238, 269] on div "Schedule E/F: Creditors Who Have Unsecured Claims Schedule E/F: Creditors Who H…" at bounding box center [197, 249] width 82 height 356
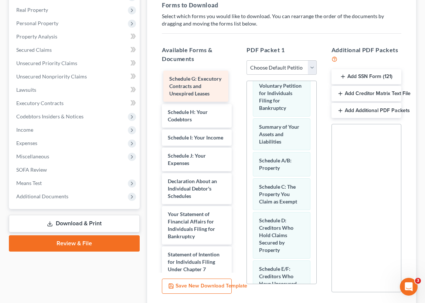
click at [200, 81] on div "Schedule G: Executory Contracts and Unexpired Leases Schedule G: Executory Cont…" at bounding box center [197, 249] width 82 height 356
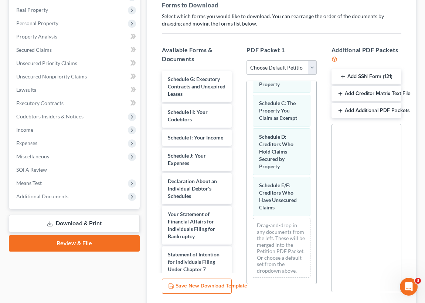
scroll to position [99, 0]
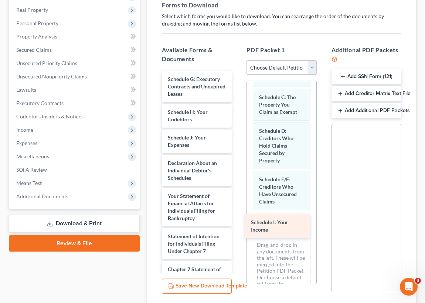
drag, startPoint x: 183, startPoint y: 139, endPoint x: 268, endPoint y: 218, distance: 116.4
click at [238, 221] on div "Schedule I: Your Income Schedule G: Executory Contracts and Unexpired Leases Sc…" at bounding box center [197, 240] width 82 height 338
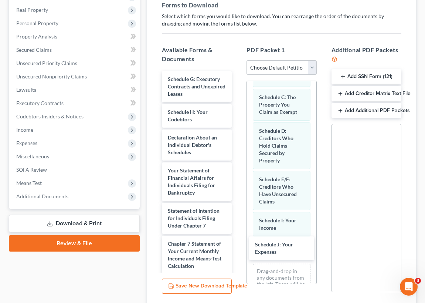
drag, startPoint x: 183, startPoint y: 130, endPoint x: 271, endPoint y: 235, distance: 137.0
click at [238, 237] on div "Schedule J: Your Expenses Schedule G: Executory Contracts and Unexpired Leases …" at bounding box center [197, 227] width 82 height 312
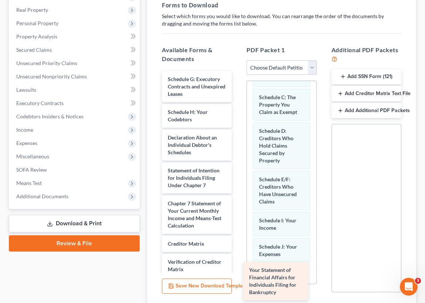
drag, startPoint x: 189, startPoint y: 177, endPoint x: 273, endPoint y: 274, distance: 128.4
click at [238, 275] on div "Your Statement of Financial Affairs for Individuals Filing for Bankruptcy Sched…" at bounding box center [197, 207] width 82 height 272
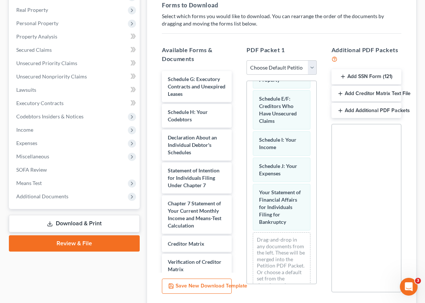
scroll to position [193, 0]
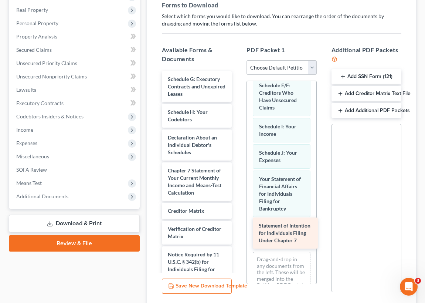
drag, startPoint x: 186, startPoint y: 176, endPoint x: 276, endPoint y: 229, distance: 104.5
click at [238, 230] on div "Statement of Intention for Individuals Filing Under Chapter 7 Schedule G: Execu…" at bounding box center [197, 190] width 82 height 239
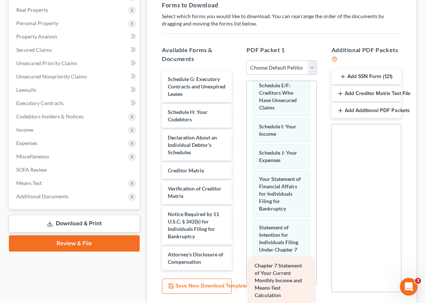
drag, startPoint x: 188, startPoint y: 178, endPoint x: 275, endPoint y: 272, distance: 128.2
click at [238, 270] on div "Chapter 7 Statement of Your Current Monthly Income and Means-Test Calculation S…" at bounding box center [197, 170] width 82 height 199
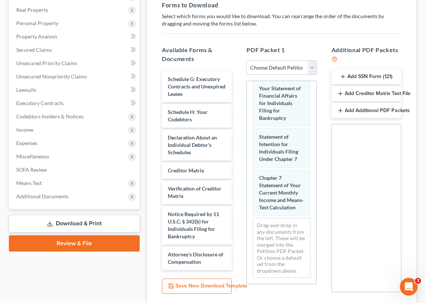
scroll to position [296, 0]
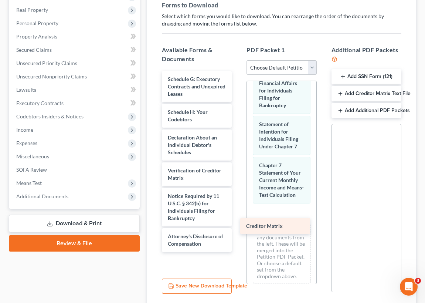
drag, startPoint x: 183, startPoint y: 167, endPoint x: 265, endPoint y: 218, distance: 96.4
click at [238, 219] on div "Creditor Matrix Schedule G: Executory Contracts and Unexpired Leases Schedule H…" at bounding box center [197, 161] width 82 height 181
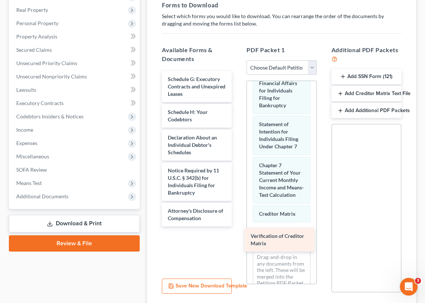
drag, startPoint x: 190, startPoint y: 170, endPoint x: 272, endPoint y: 236, distance: 106.0
click at [238, 226] on div "Verification of Creditor Matrix Schedule G: Executory Contracts and Unexpired L…" at bounding box center [197, 148] width 82 height 155
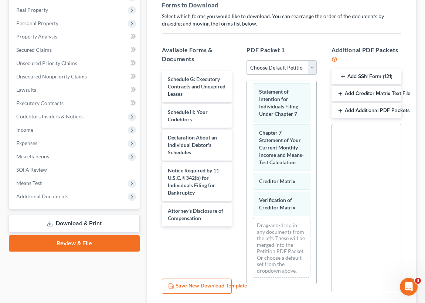
scroll to position [341, 0]
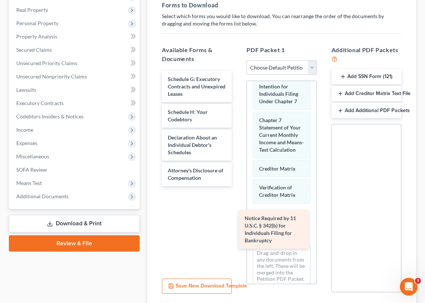
drag, startPoint x: 188, startPoint y: 176, endPoint x: 270, endPoint y: 222, distance: 93.3
click at [238, 186] on div "Notice Required by 11 U.S.C. § 342(b) for Individuals Filing for Bankruptcy Sch…" at bounding box center [197, 128] width 82 height 115
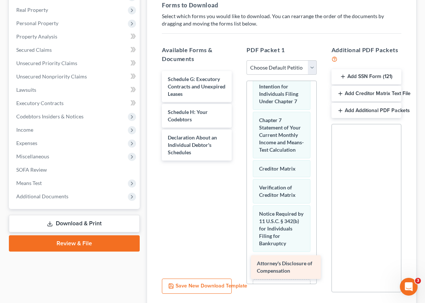
drag, startPoint x: 188, startPoint y: 173, endPoint x: 277, endPoint y: 266, distance: 129.1
click at [238, 160] on div "Attorney's Disclosure of Compensation Schedule G: Executory Contracts and Unexp…" at bounding box center [197, 115] width 82 height 89
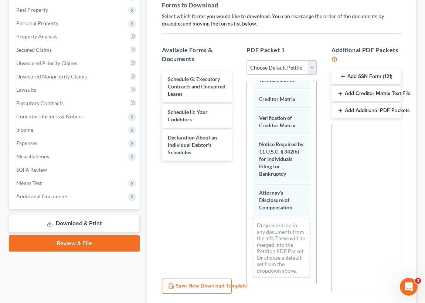
scroll to position [423, 0]
click at [214, 285] on button "Save New Download Template" at bounding box center [197, 286] width 70 height 16
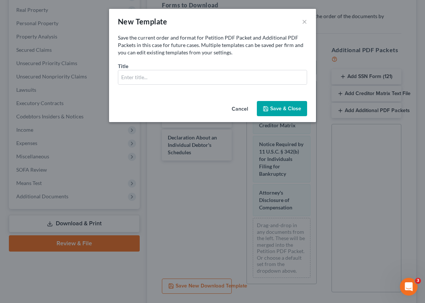
scroll to position [417, 0]
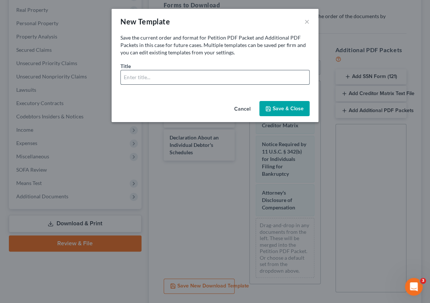
click at [126, 77] on input "text" at bounding box center [215, 77] width 188 height 14
type input "Luke"
click at [275, 109] on button "Save & Close" at bounding box center [284, 109] width 50 height 16
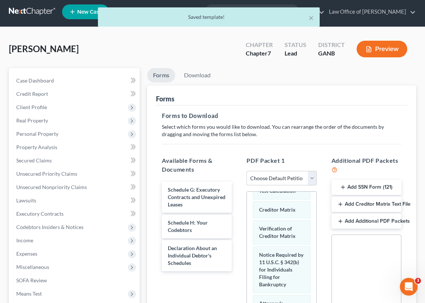
scroll to position [0, 0]
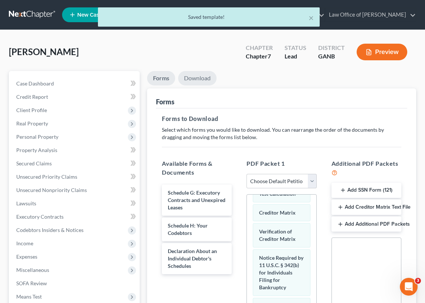
click at [197, 78] on link "Download" at bounding box center [197, 78] width 38 height 14
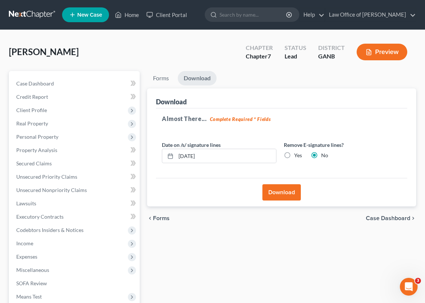
click at [280, 193] on button "Download" at bounding box center [281, 192] width 38 height 16
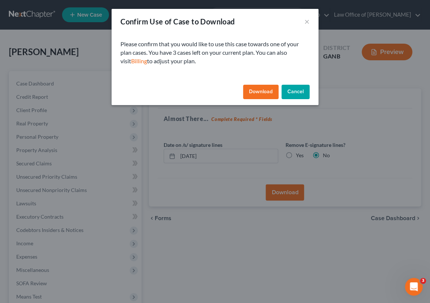
click at [261, 91] on button "Download" at bounding box center [260, 92] width 35 height 15
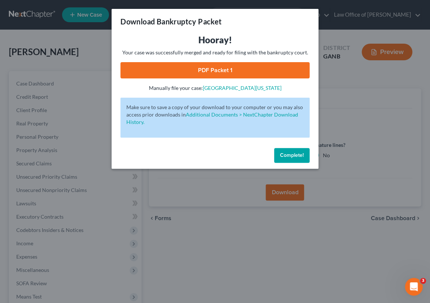
click at [201, 71] on link "PDF Packet 1" at bounding box center [214, 70] width 189 height 16
click at [293, 160] on button "Complete!" at bounding box center [291, 155] width 35 height 15
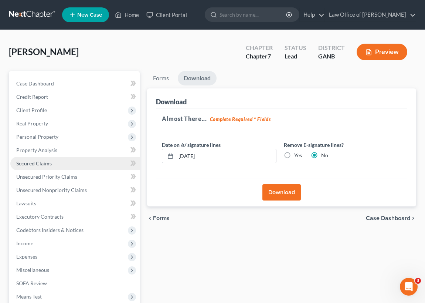
click at [52, 164] on link "Secured Claims" at bounding box center [74, 163] width 129 height 13
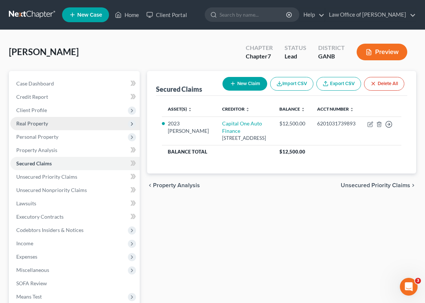
click at [44, 122] on span "Real Property" at bounding box center [32, 123] width 32 height 6
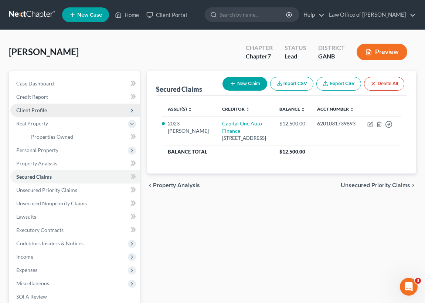
click at [43, 109] on span "Client Profile" at bounding box center [31, 110] width 31 height 6
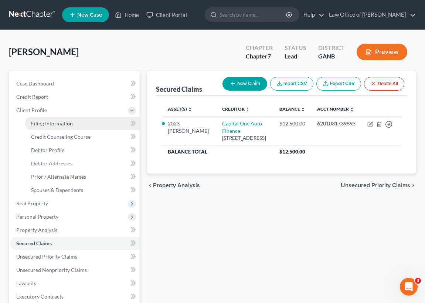
click at [60, 123] on span "Filing Information" at bounding box center [52, 123] width 42 height 6
select select "1"
select select "0"
select select "10"
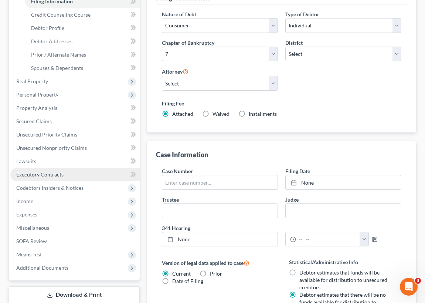
scroll to position [134, 0]
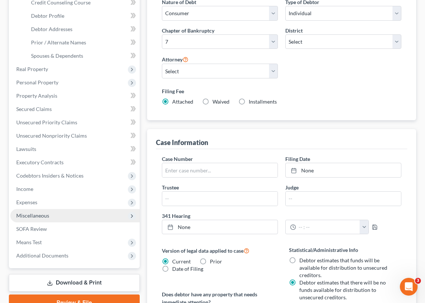
click at [43, 216] on span "Miscellaneous" at bounding box center [32, 215] width 33 height 6
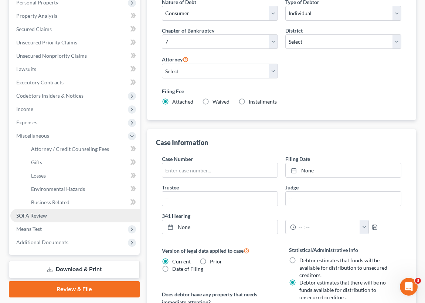
click at [44, 214] on span "SOFA Review" at bounding box center [31, 215] width 31 height 6
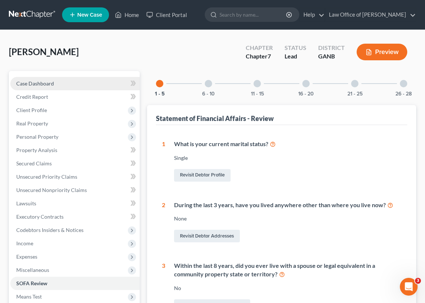
click at [47, 83] on span "Case Dashboard" at bounding box center [35, 83] width 38 height 6
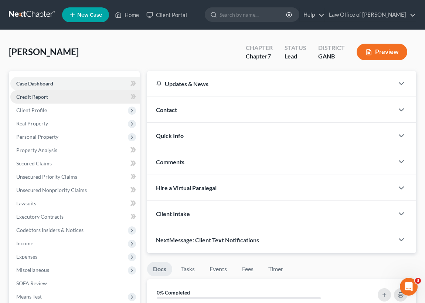
click at [43, 100] on link "Credit Report" at bounding box center [74, 96] width 129 height 13
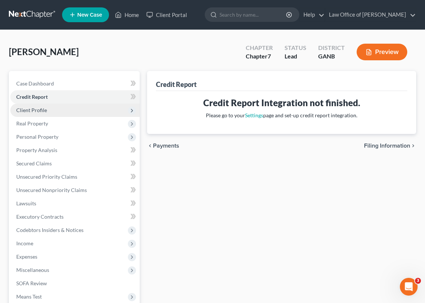
click at [40, 109] on span "Client Profile" at bounding box center [31, 110] width 31 height 6
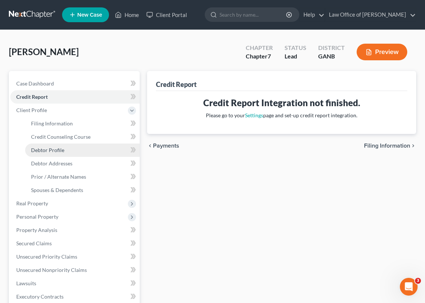
click at [65, 151] on link "Debtor Profile" at bounding box center [82, 149] width 115 height 13
select select "0"
